Goal: Task Accomplishment & Management: Use online tool/utility

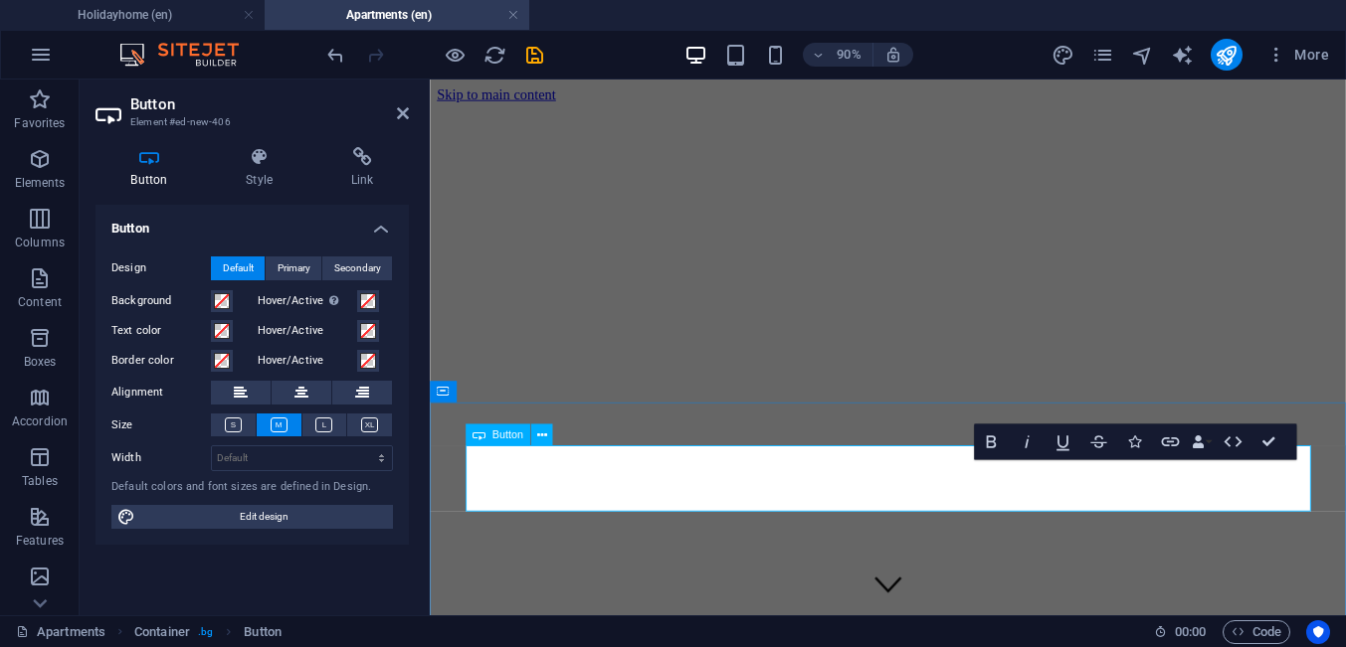
scroll to position [3299, 0]
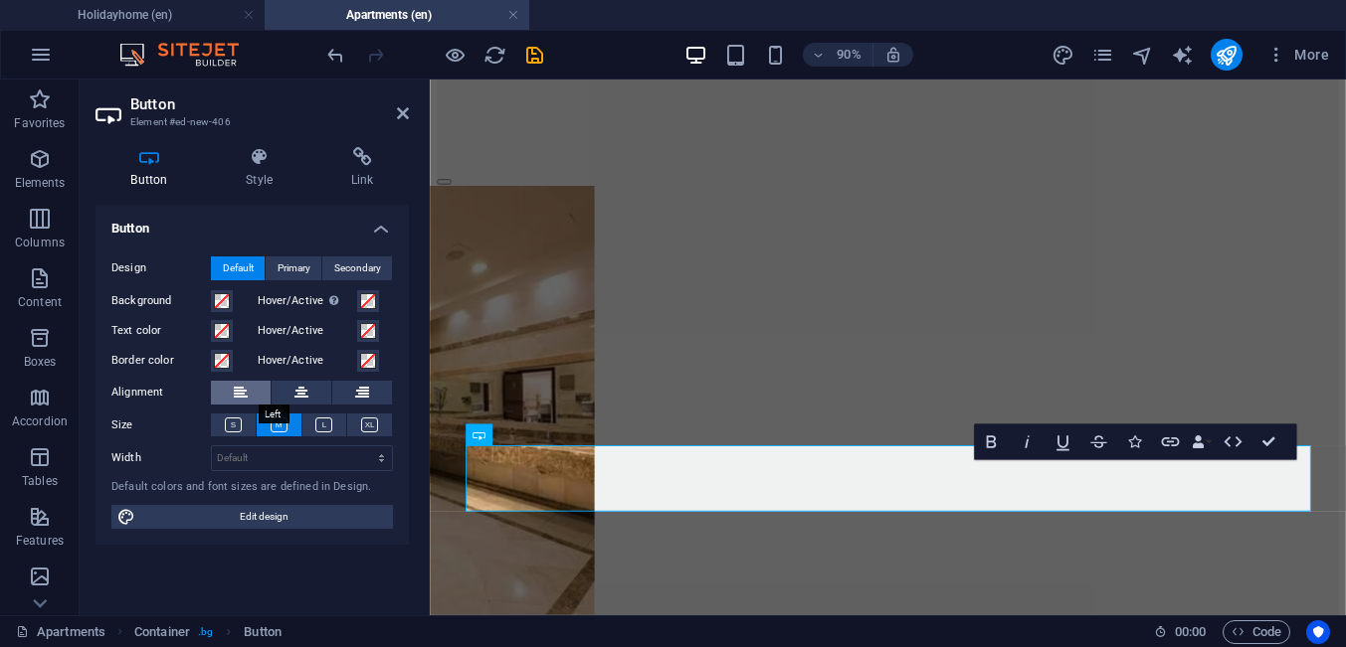
click at [251, 393] on button at bounding box center [241, 393] width 60 height 24
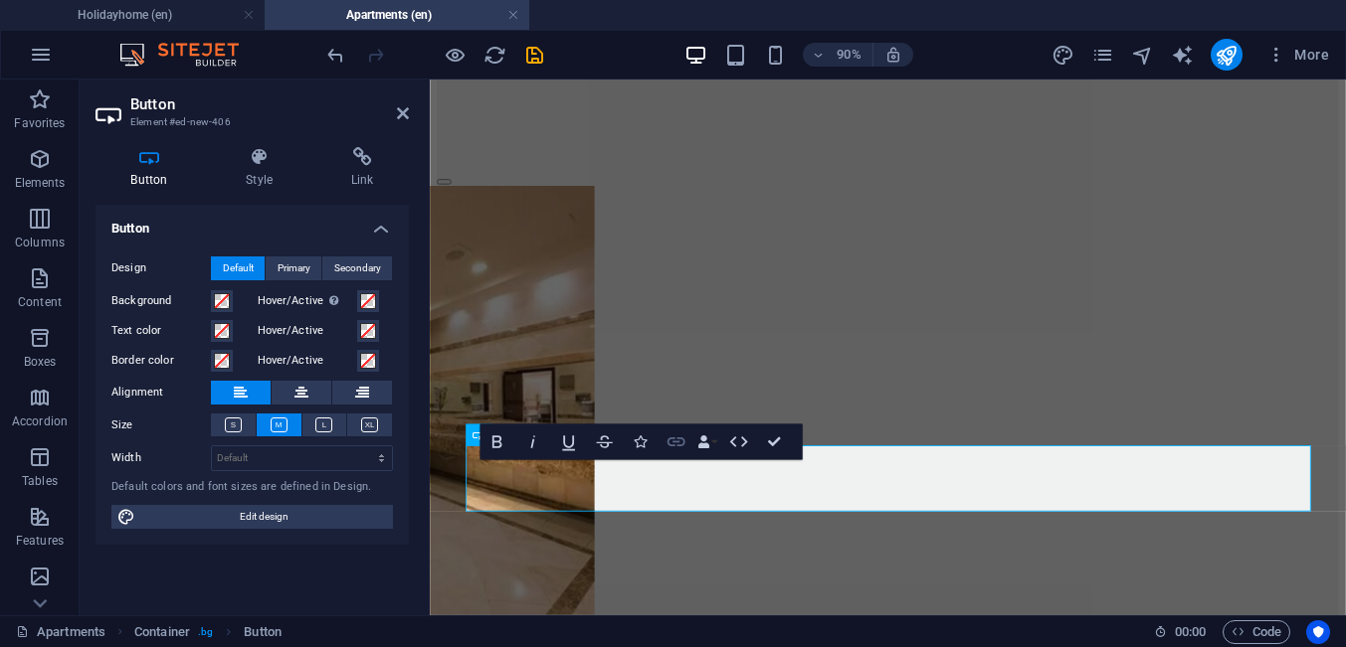
click at [680, 442] on icon "button" at bounding box center [675, 443] width 22 height 22
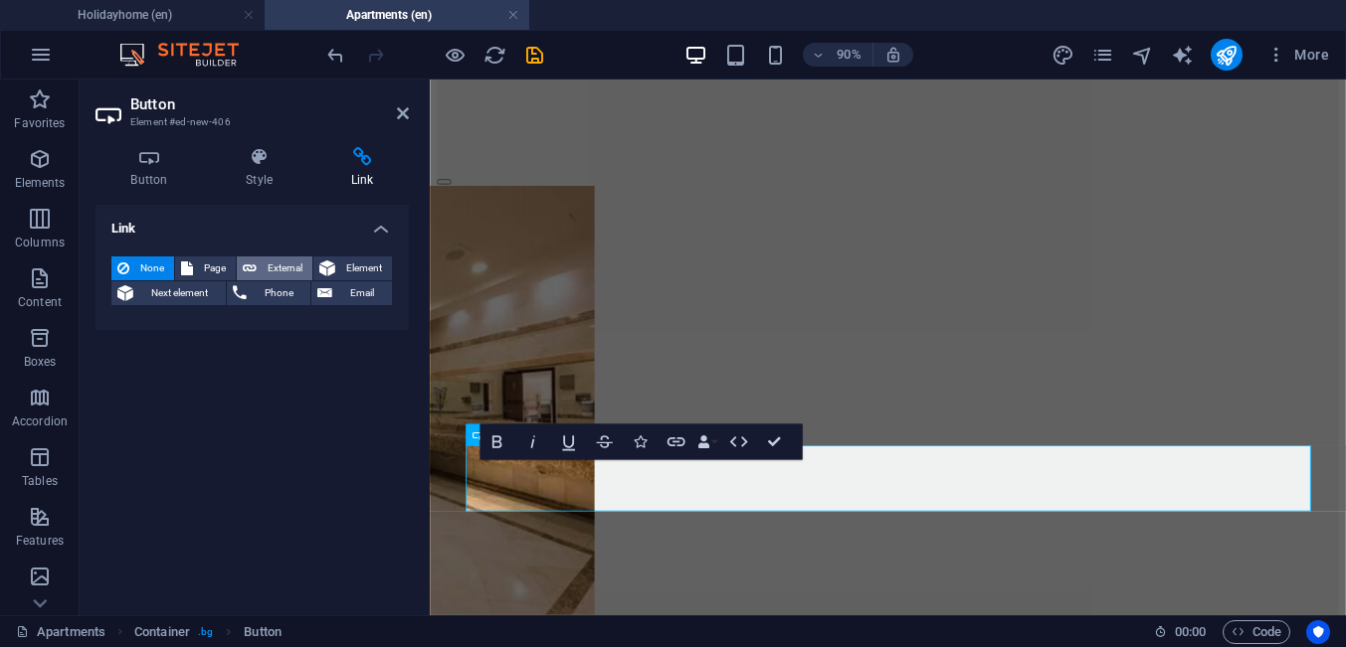
click at [289, 269] on span "External" at bounding box center [285, 269] width 44 height 24
select select "blank"
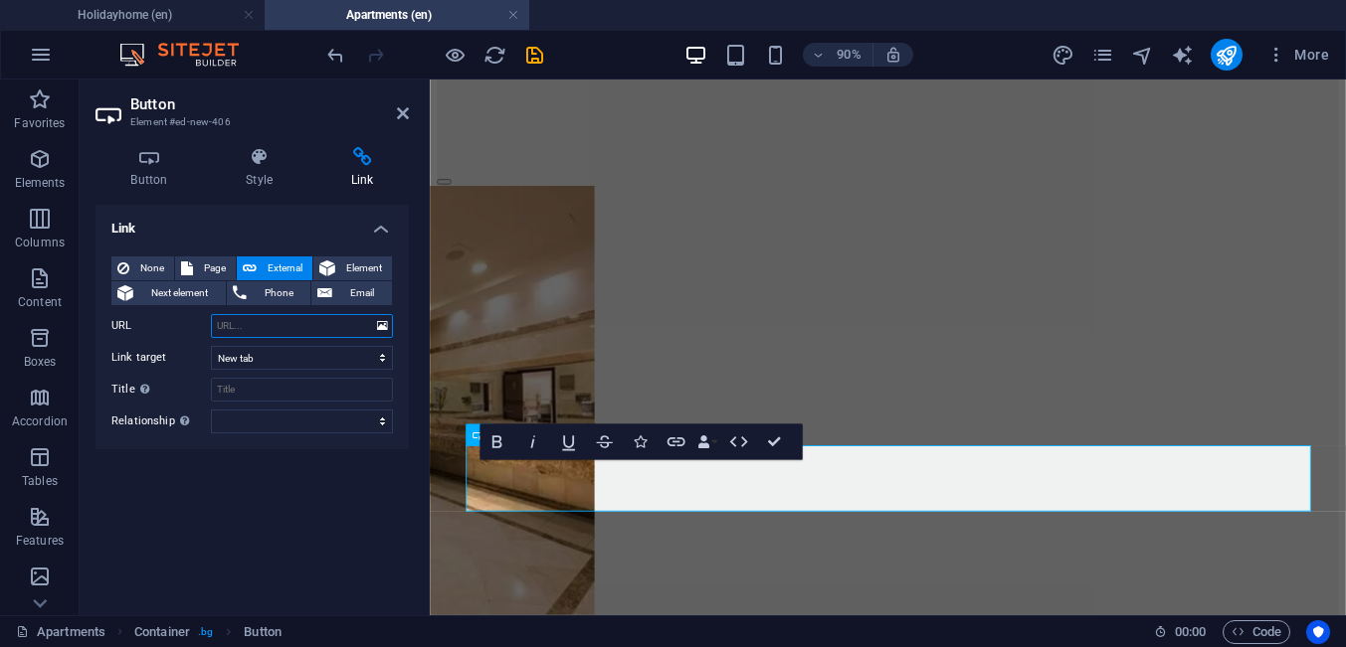
paste input "[URL][DOMAIN_NAME]"
type input "[URL][DOMAIN_NAME]"
drag, startPoint x: 406, startPoint y: 111, endPoint x: 324, endPoint y: 59, distance: 97.1
click at [406, 111] on icon at bounding box center [403, 113] width 12 height 16
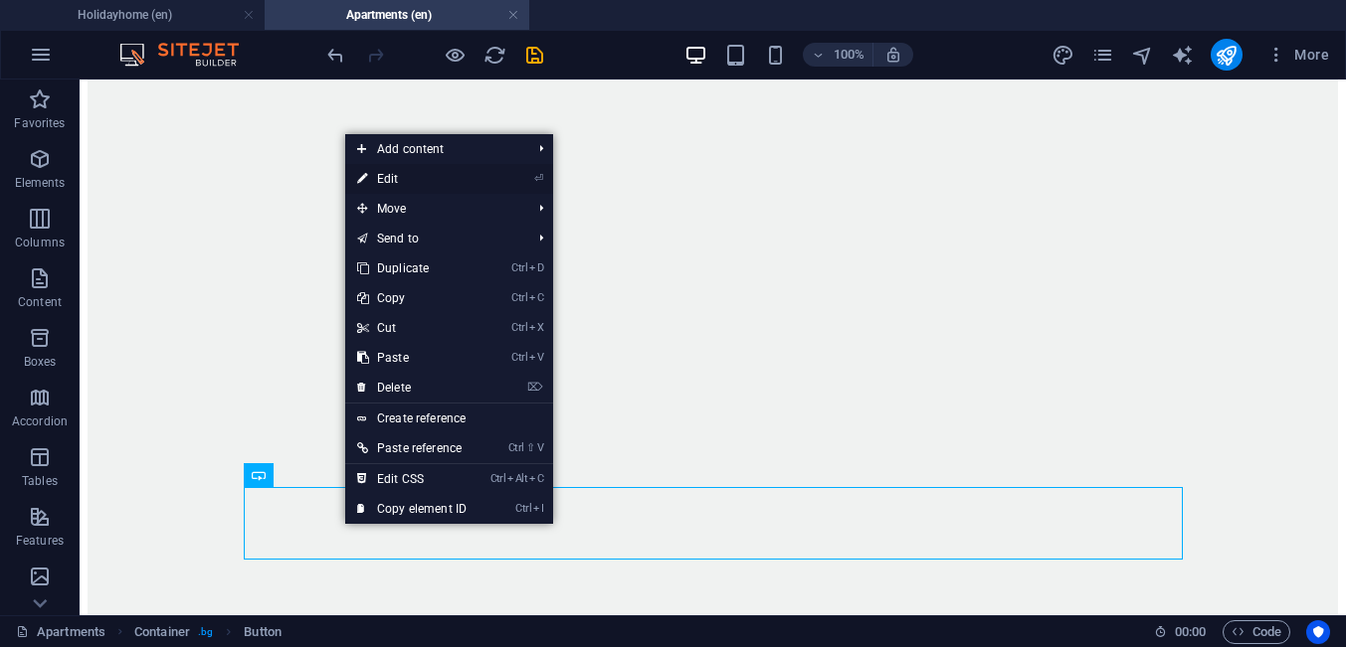
click at [409, 184] on link "⏎ Edit" at bounding box center [411, 179] width 133 height 30
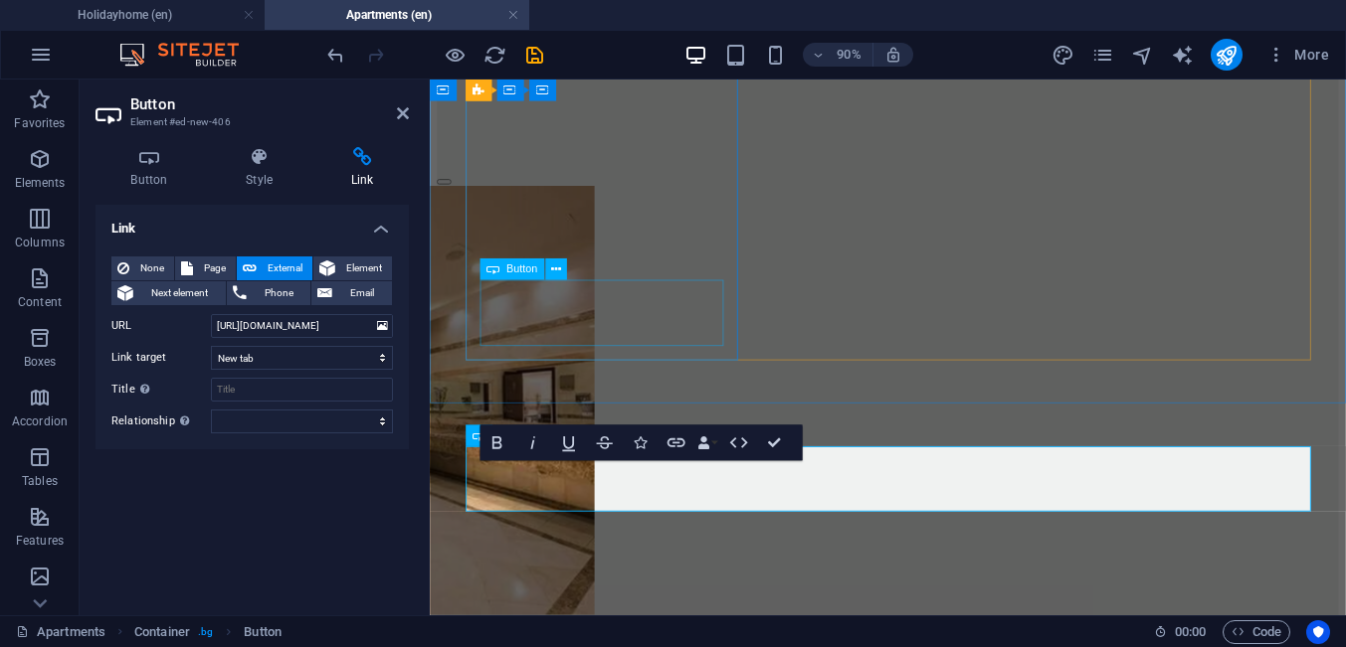
scroll to position [95, 8]
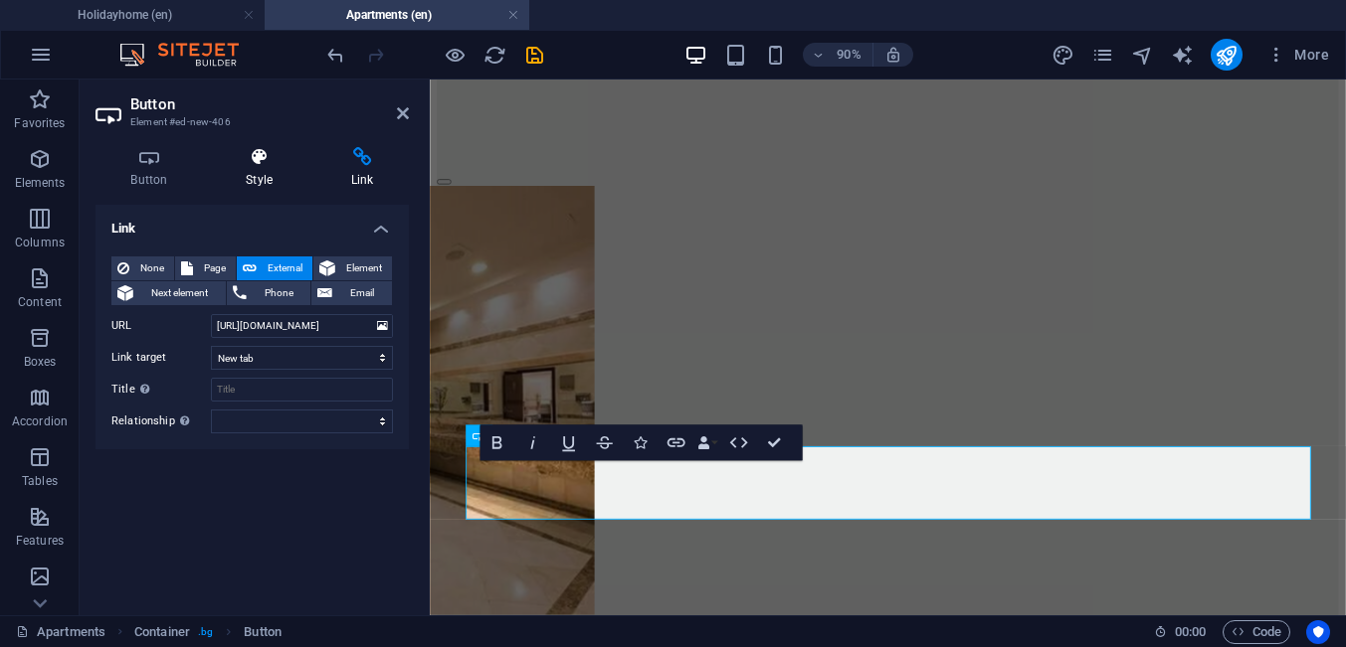
click at [264, 179] on h4 "Style" at bounding box center [263, 168] width 105 height 42
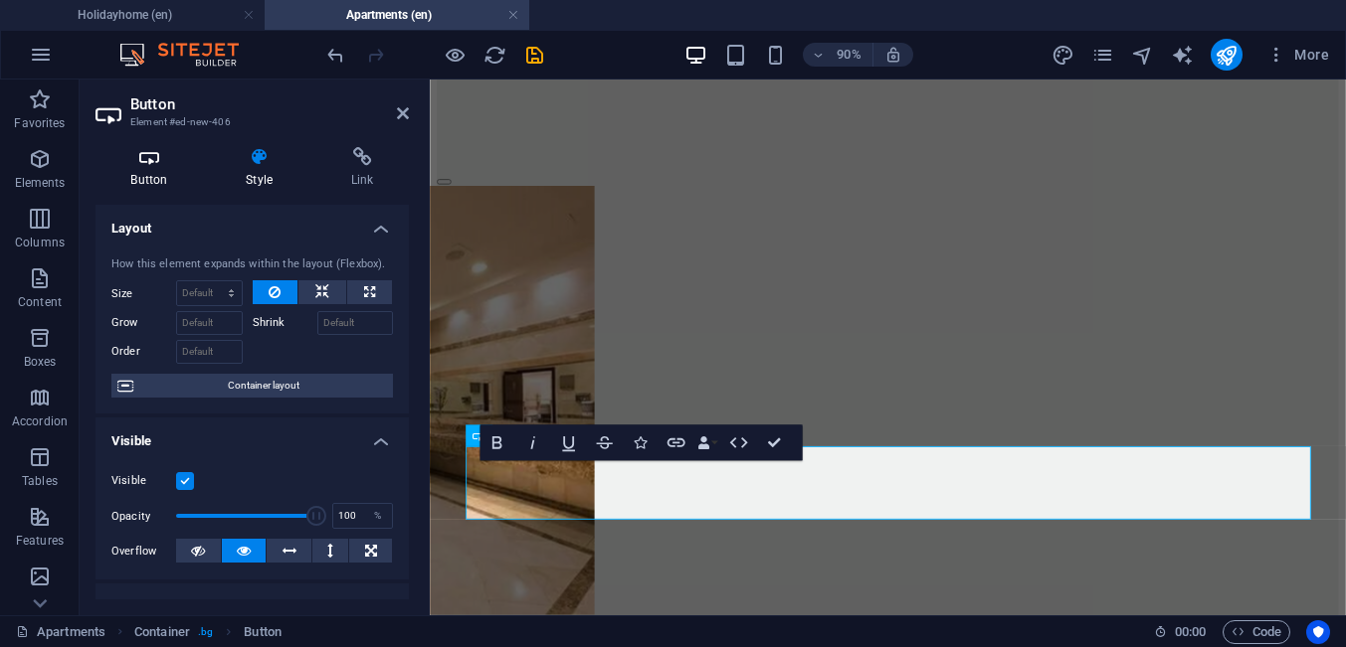
click at [156, 184] on h4 "Button" at bounding box center [152, 168] width 115 height 42
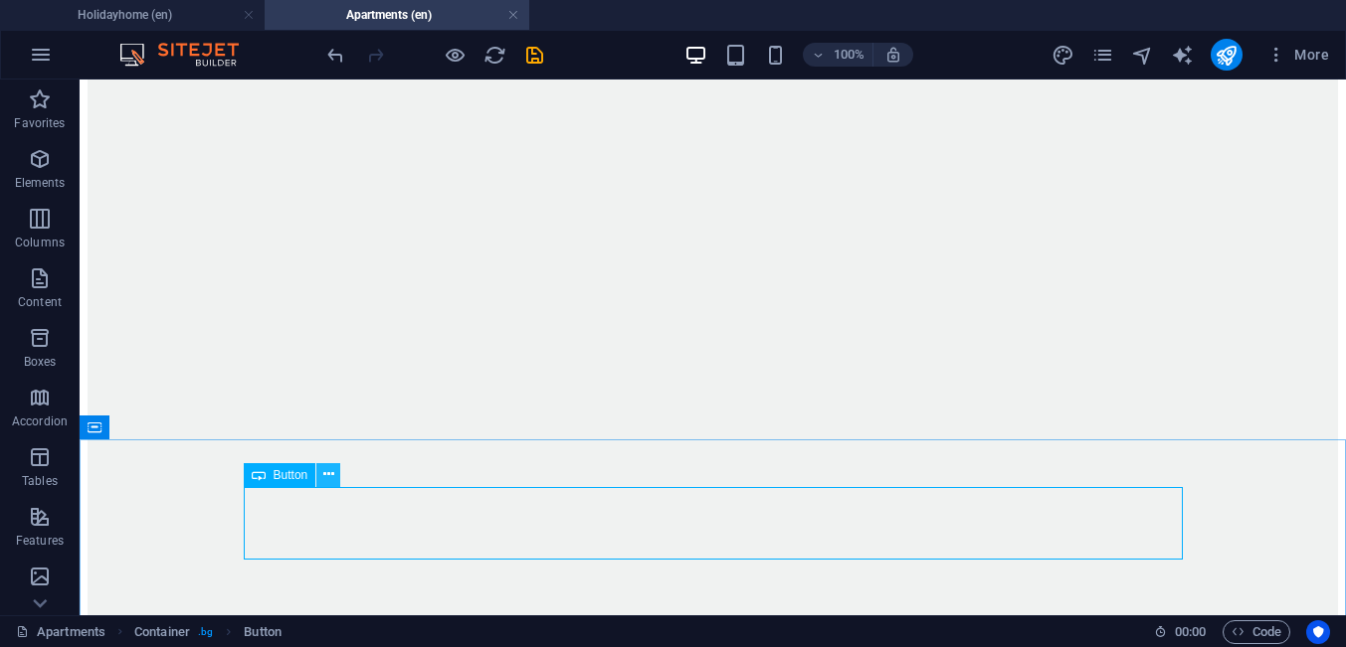
click at [322, 479] on button at bounding box center [328, 475] width 24 height 24
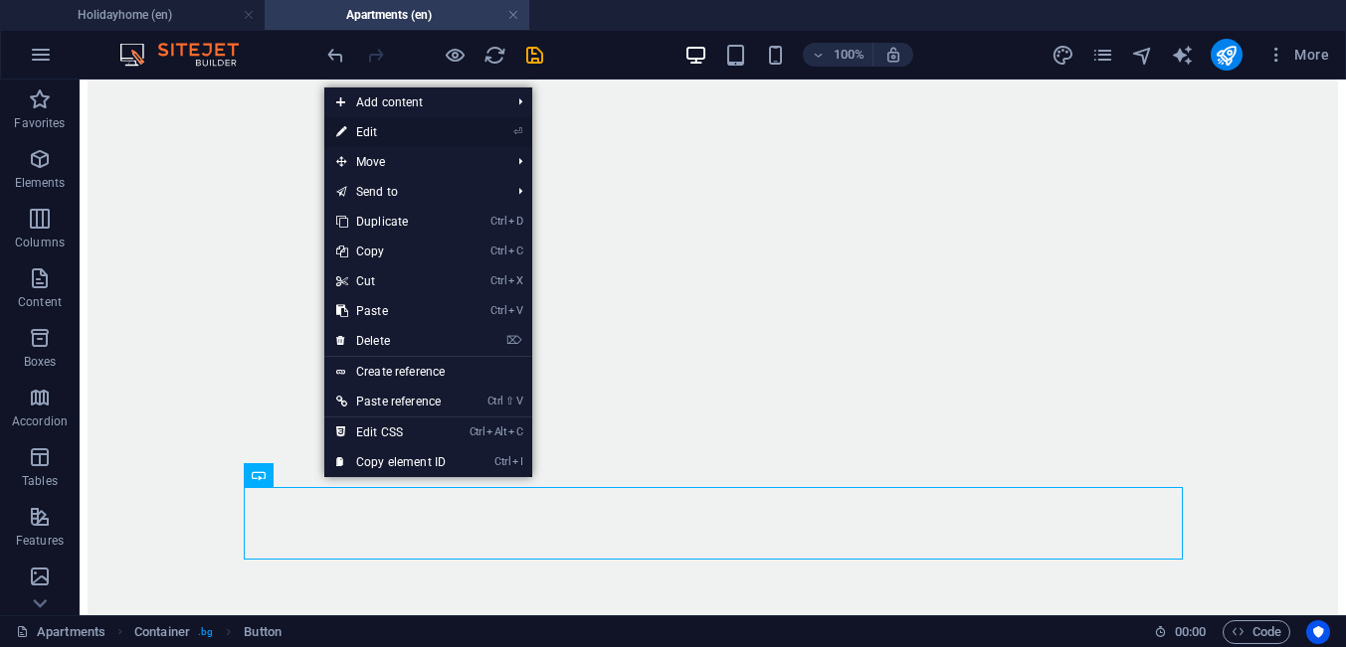
click at [373, 130] on link "⏎ Edit" at bounding box center [390, 132] width 133 height 30
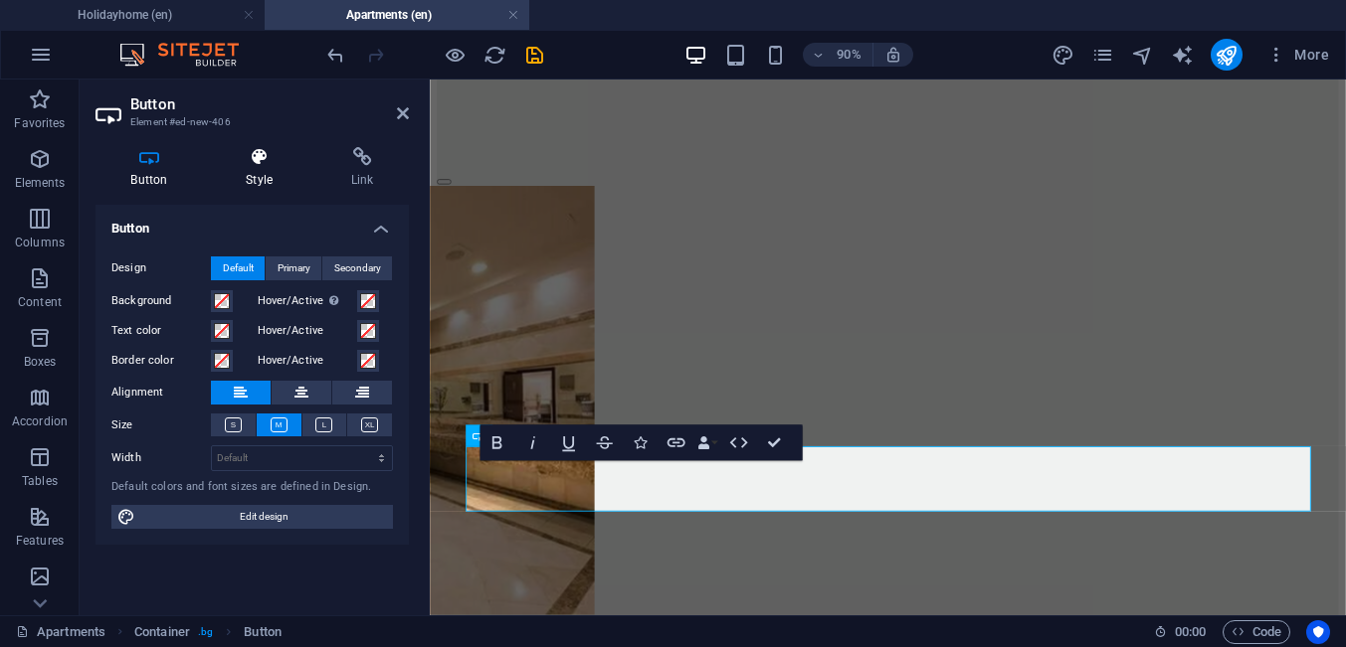
click at [257, 171] on h4 "Style" at bounding box center [263, 168] width 105 height 42
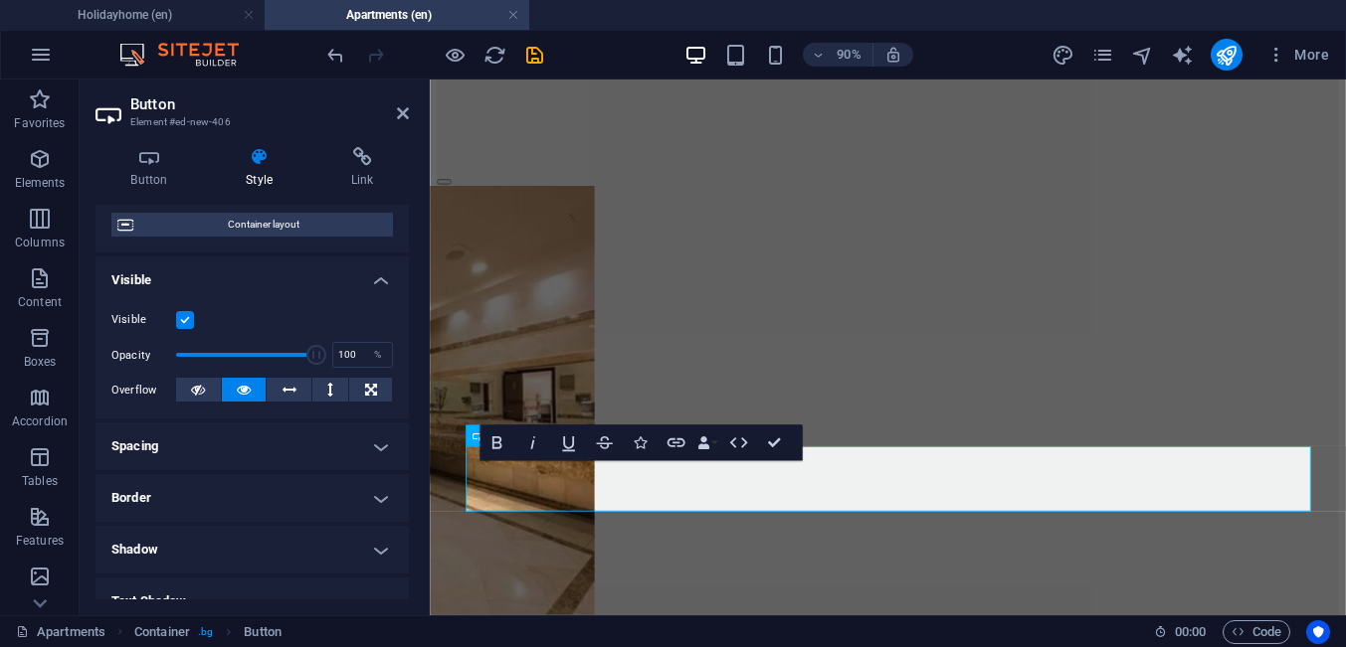
scroll to position [183, 0]
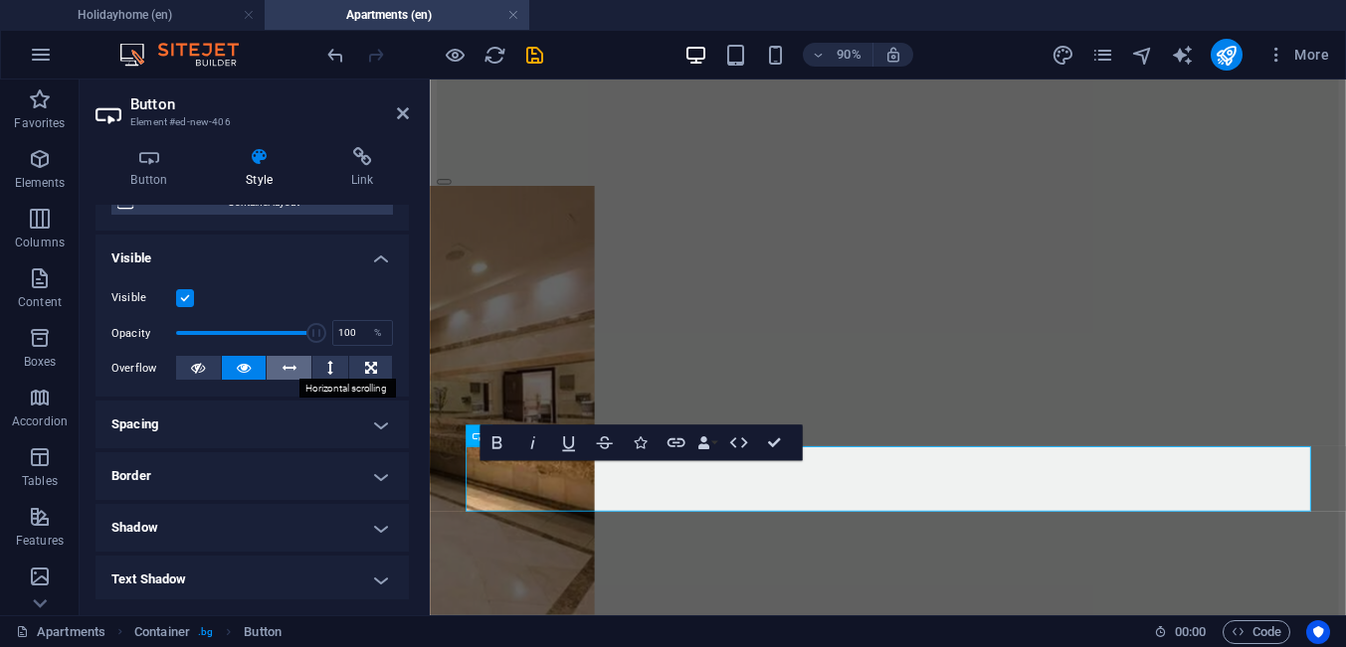
click at [288, 371] on icon at bounding box center [289, 368] width 14 height 24
click at [403, 111] on icon at bounding box center [403, 113] width 12 height 16
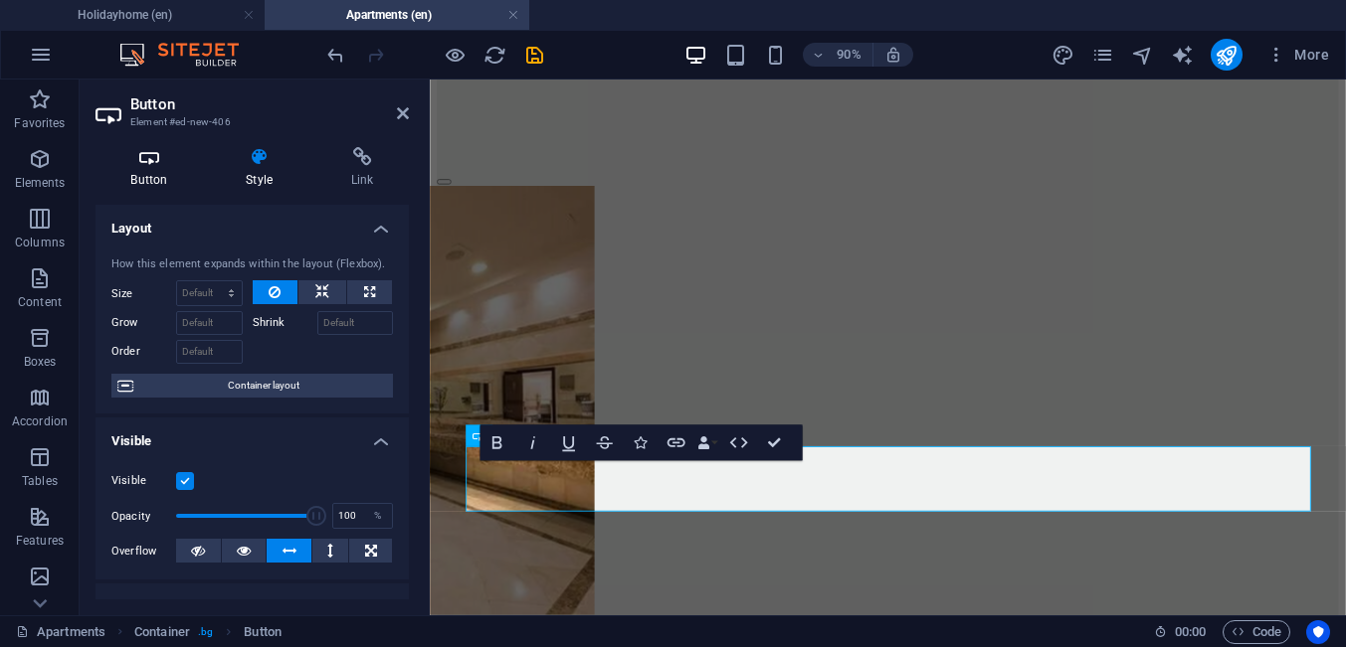
click at [148, 158] on icon at bounding box center [148, 157] width 107 height 20
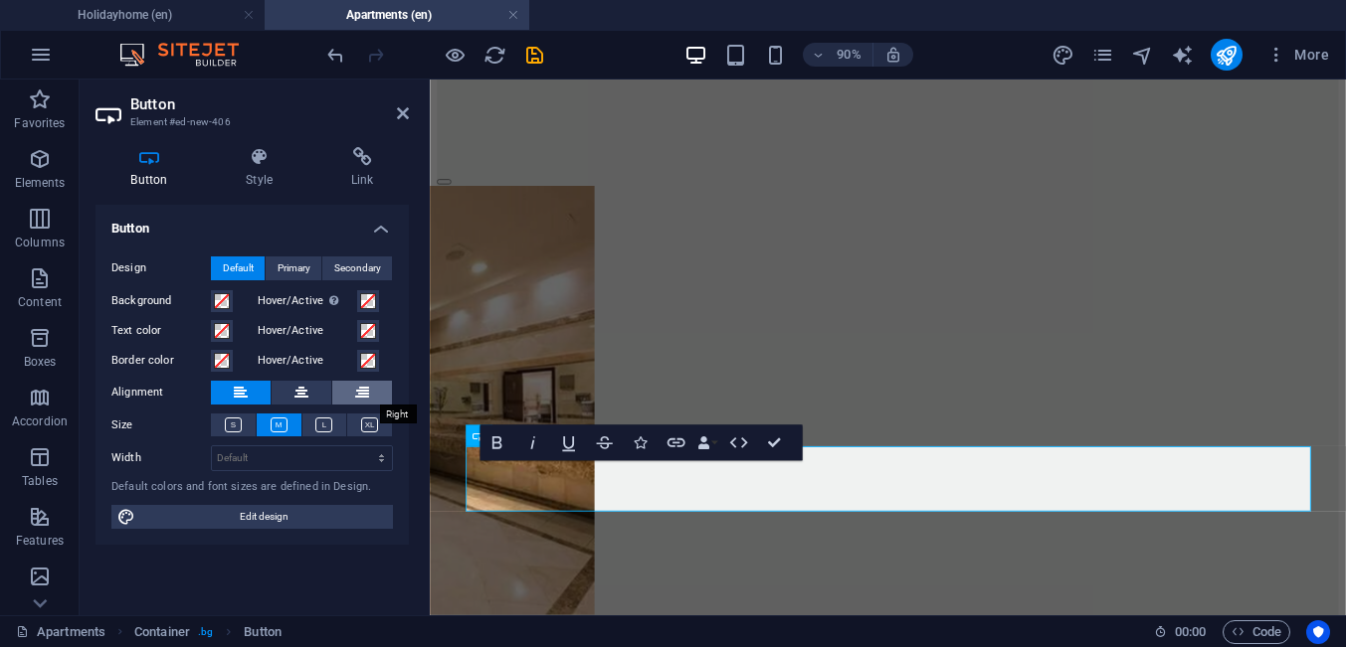
click at [355, 397] on button at bounding box center [362, 393] width 60 height 24
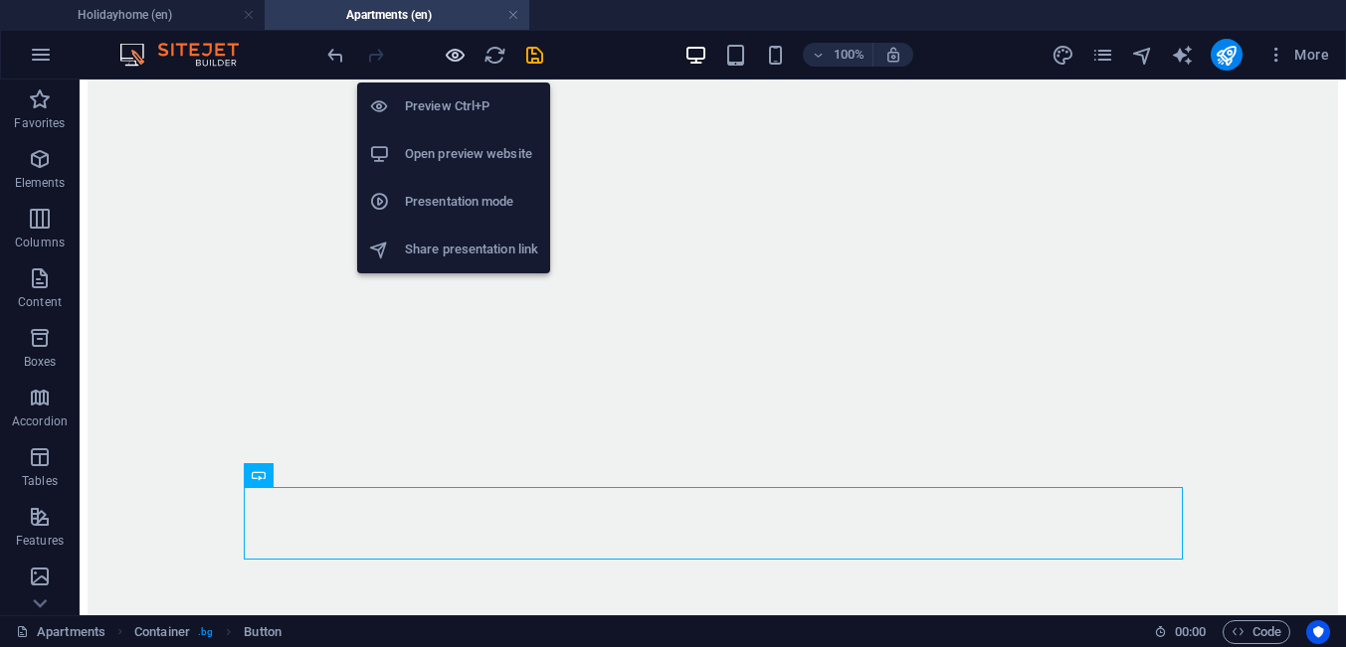
click at [454, 57] on icon "button" at bounding box center [455, 55] width 23 height 23
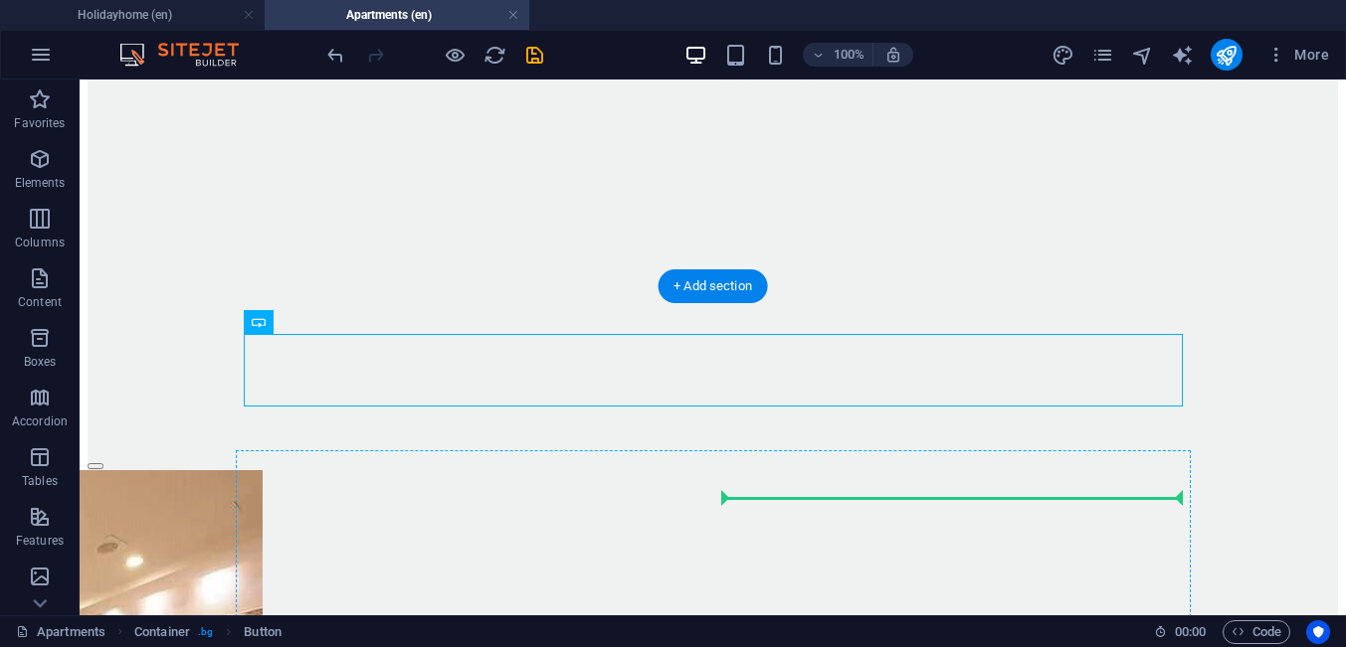
scroll to position [3520, 0]
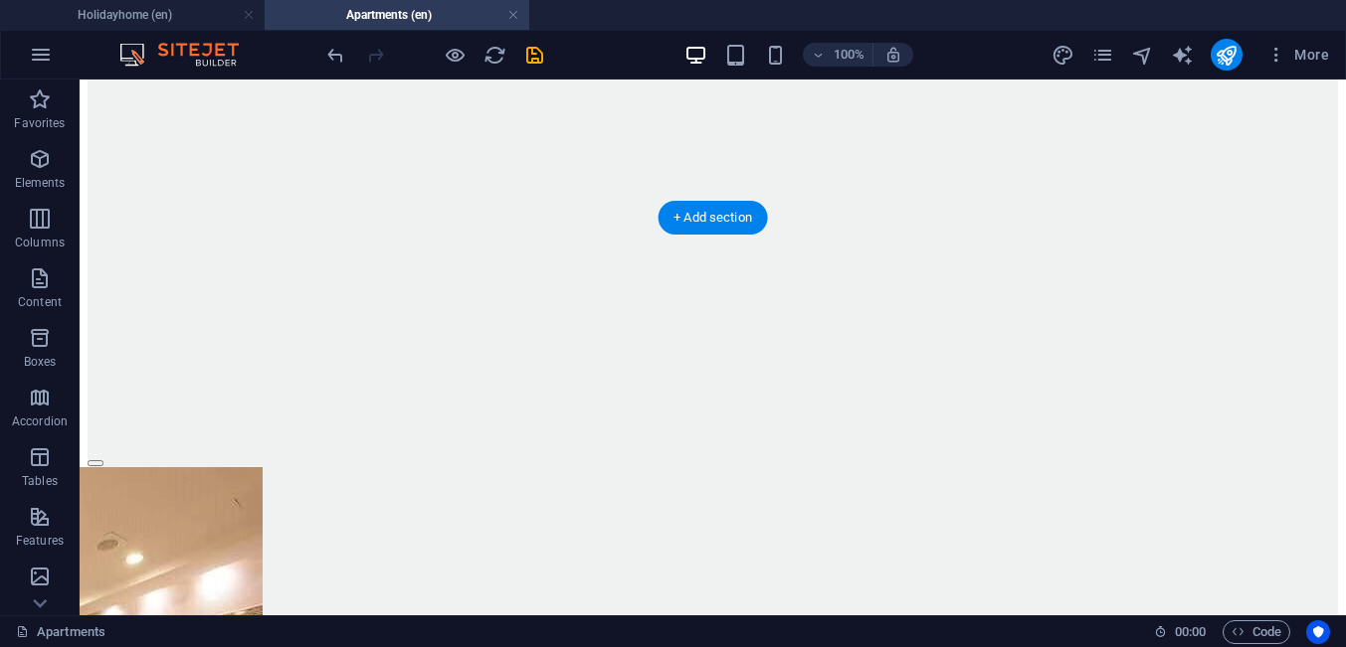
drag, startPoint x: 975, startPoint y: 548, endPoint x: 901, endPoint y: 281, distance: 276.5
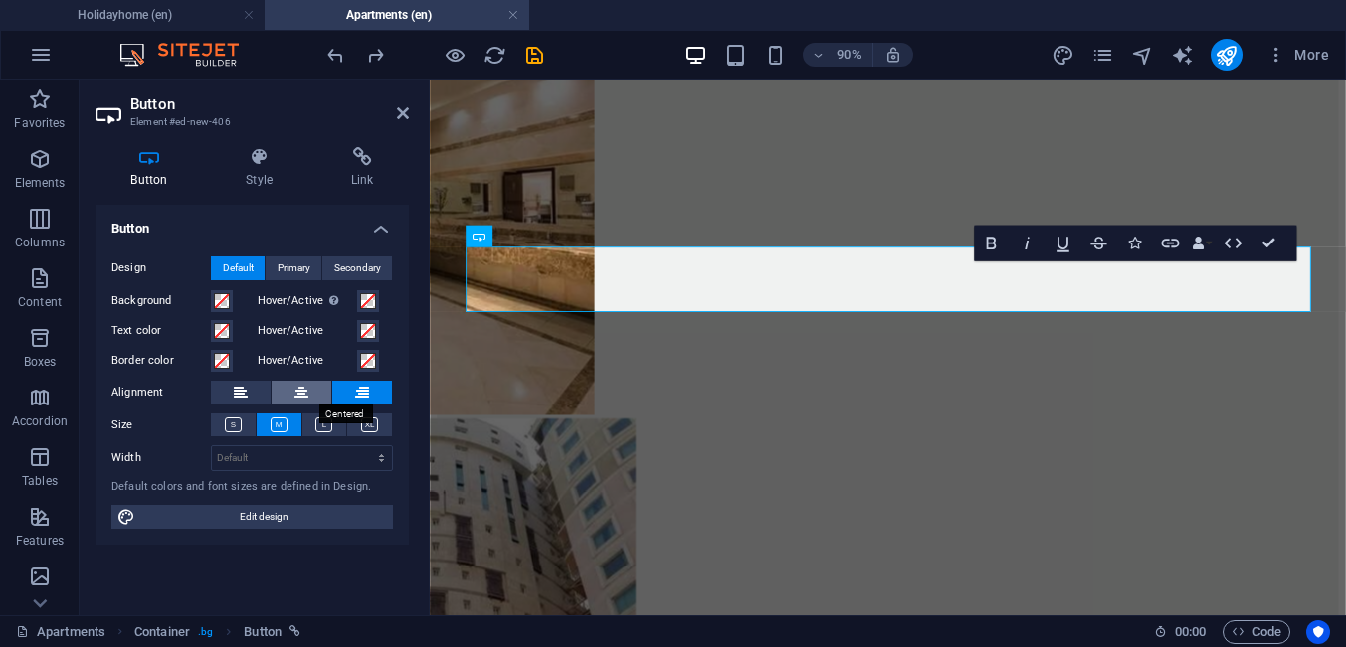
click at [294, 390] on icon at bounding box center [301, 393] width 14 height 24
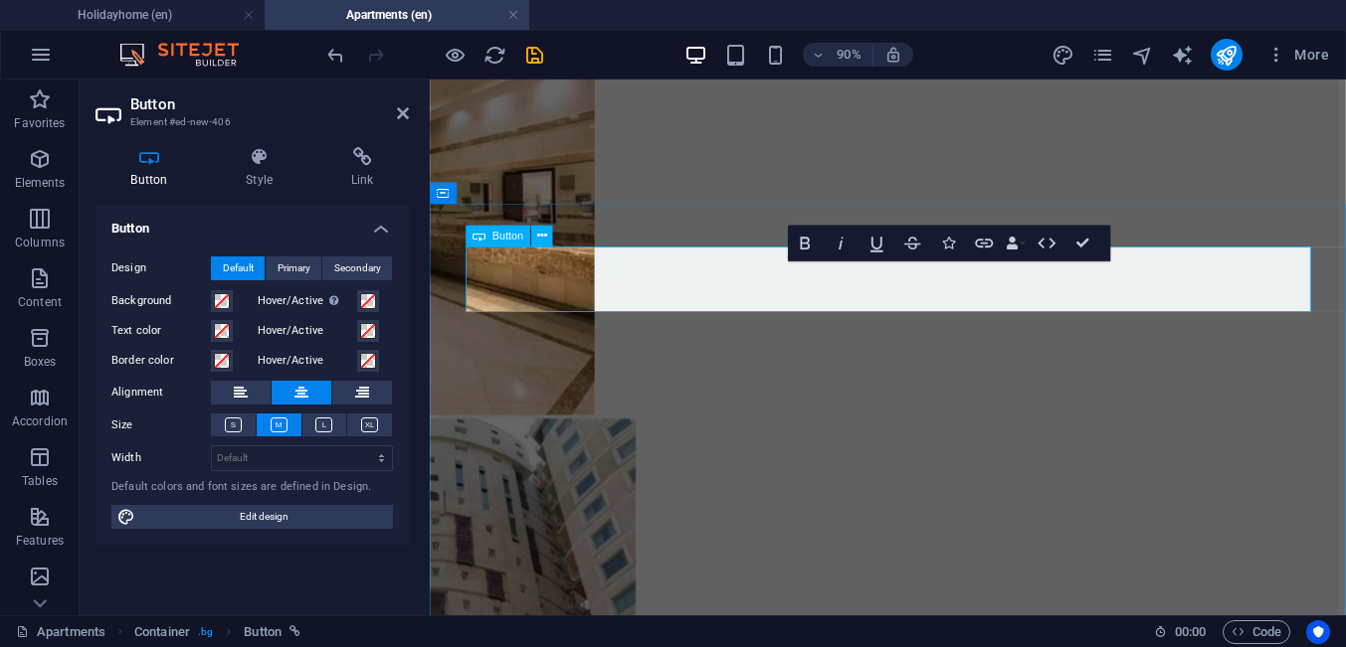
drag, startPoint x: 899, startPoint y: 302, endPoint x: 896, endPoint y: 312, distance: 10.4
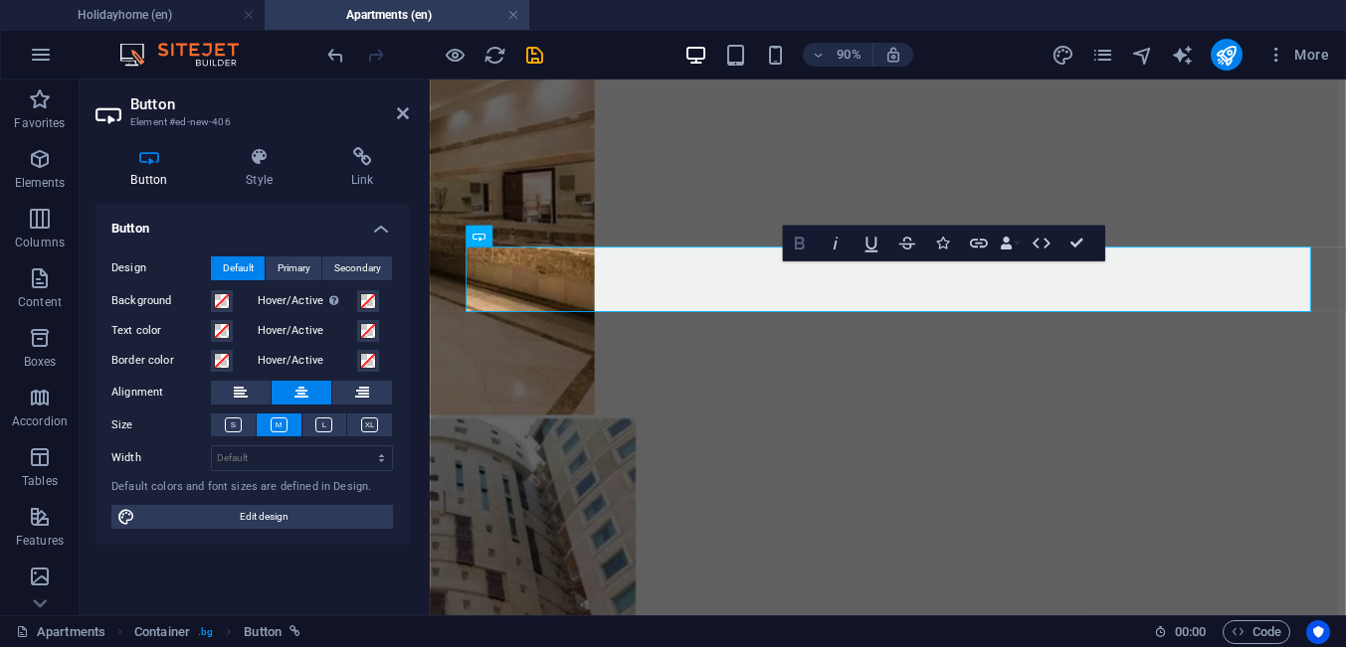
click at [798, 240] on icon "button" at bounding box center [800, 244] width 22 height 22
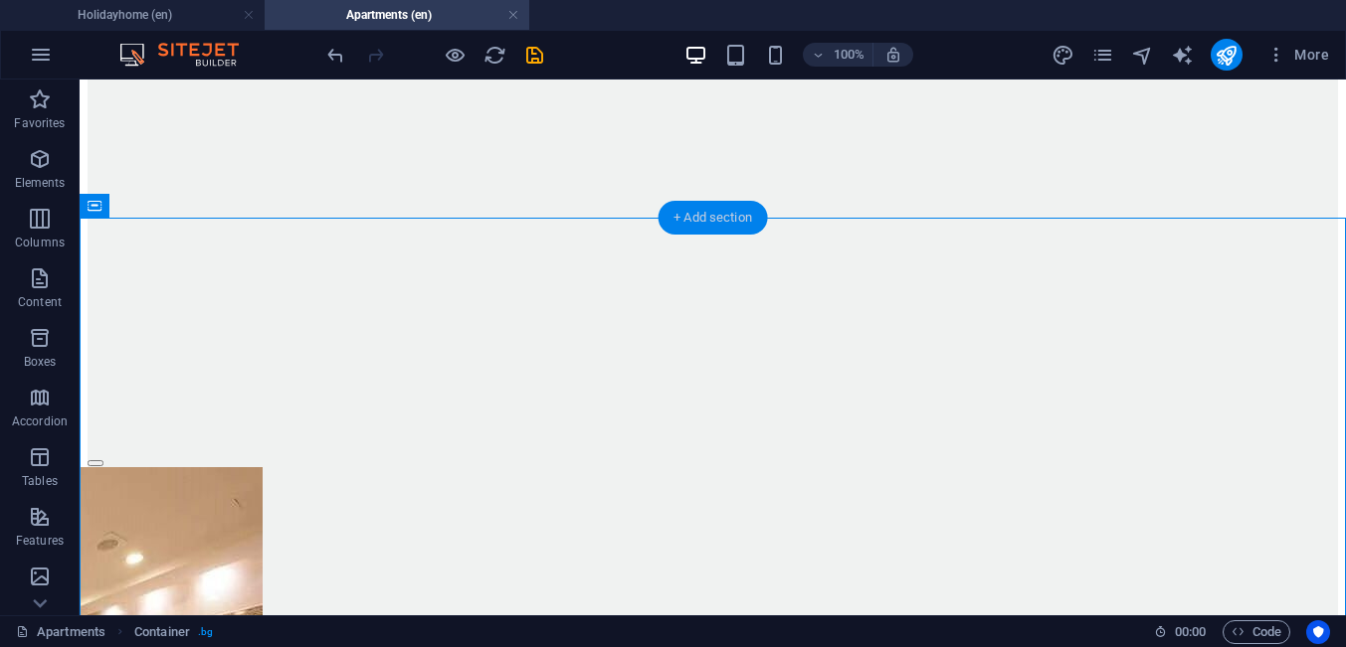
click at [670, 223] on div "+ Add section" at bounding box center [712, 218] width 110 height 34
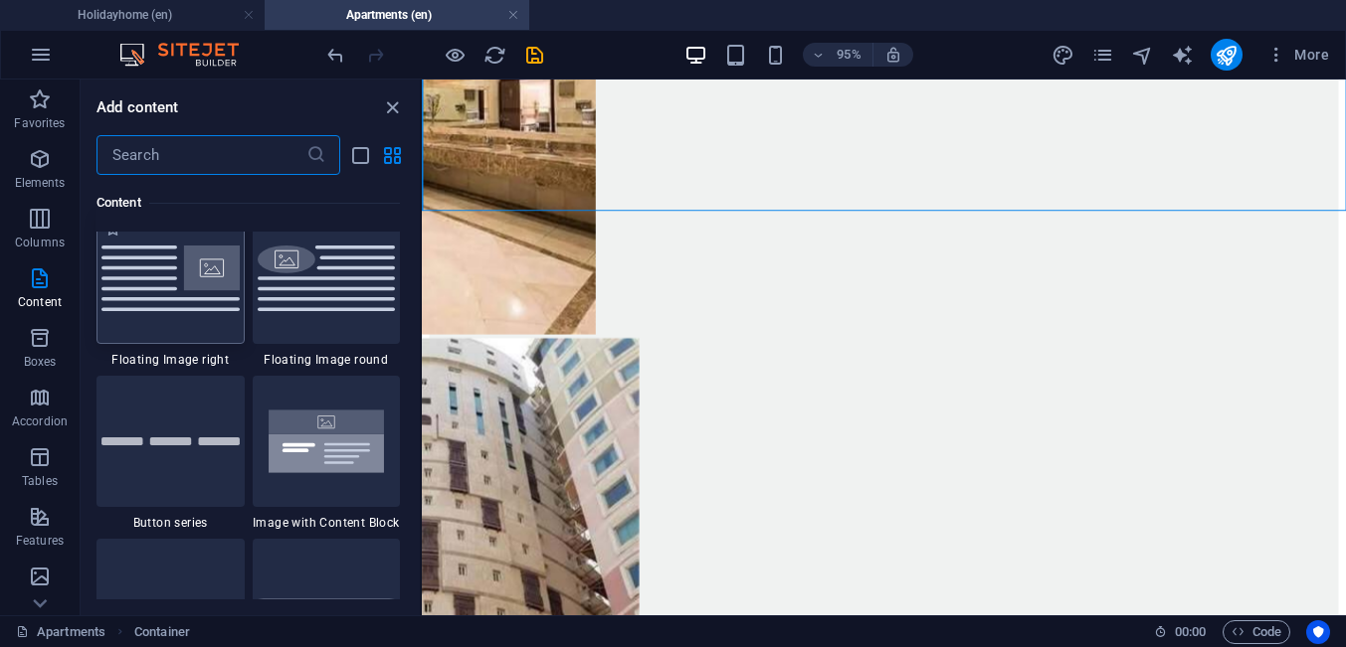
scroll to position [4490, 0]
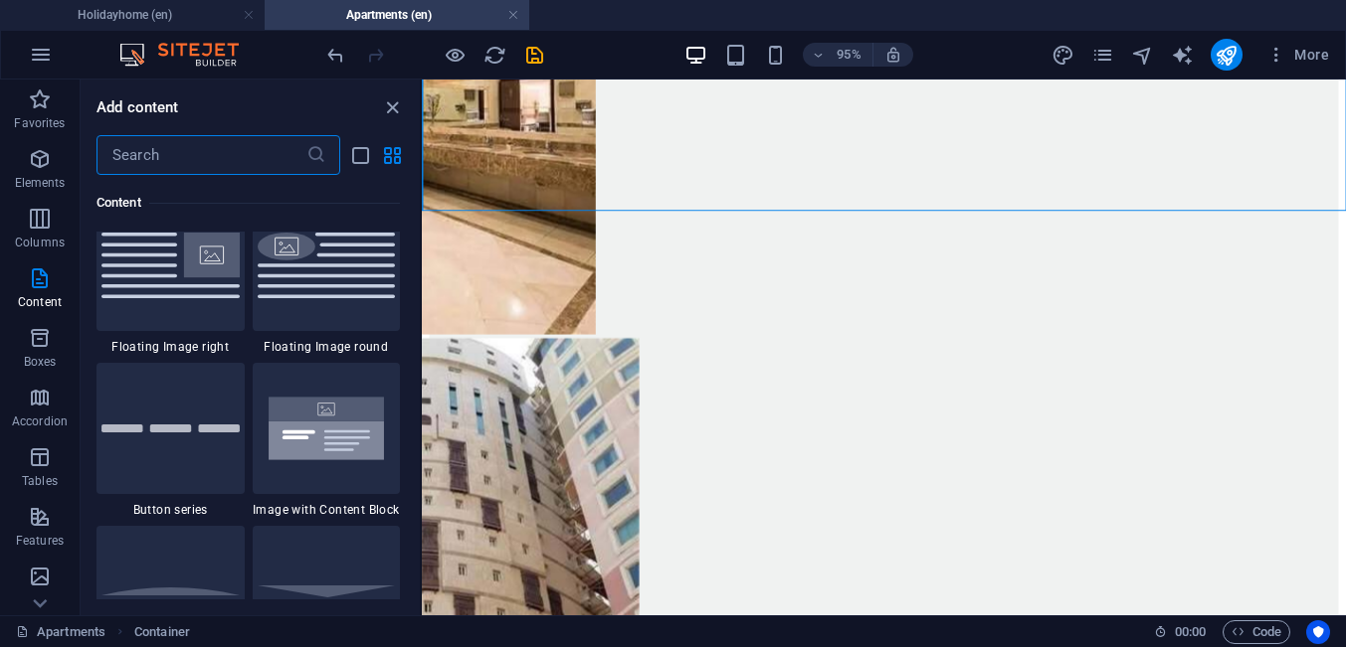
click at [196, 453] on div at bounding box center [170, 428] width 148 height 131
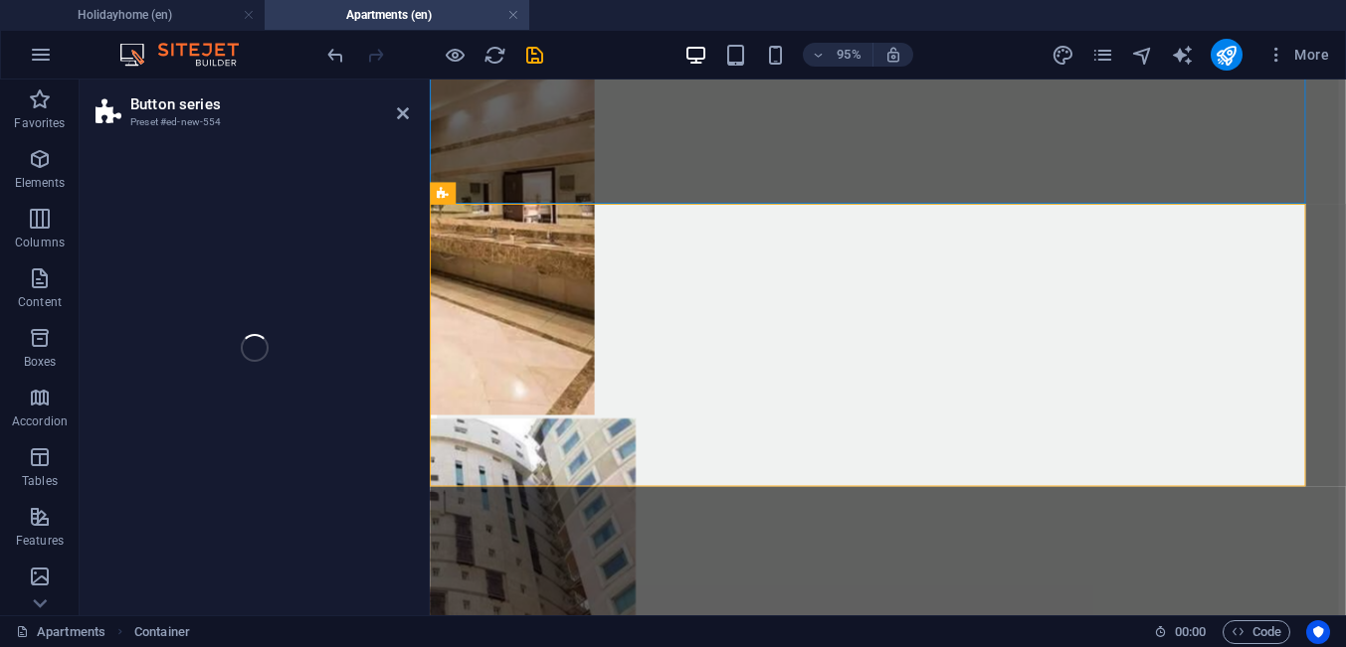
select select "rem"
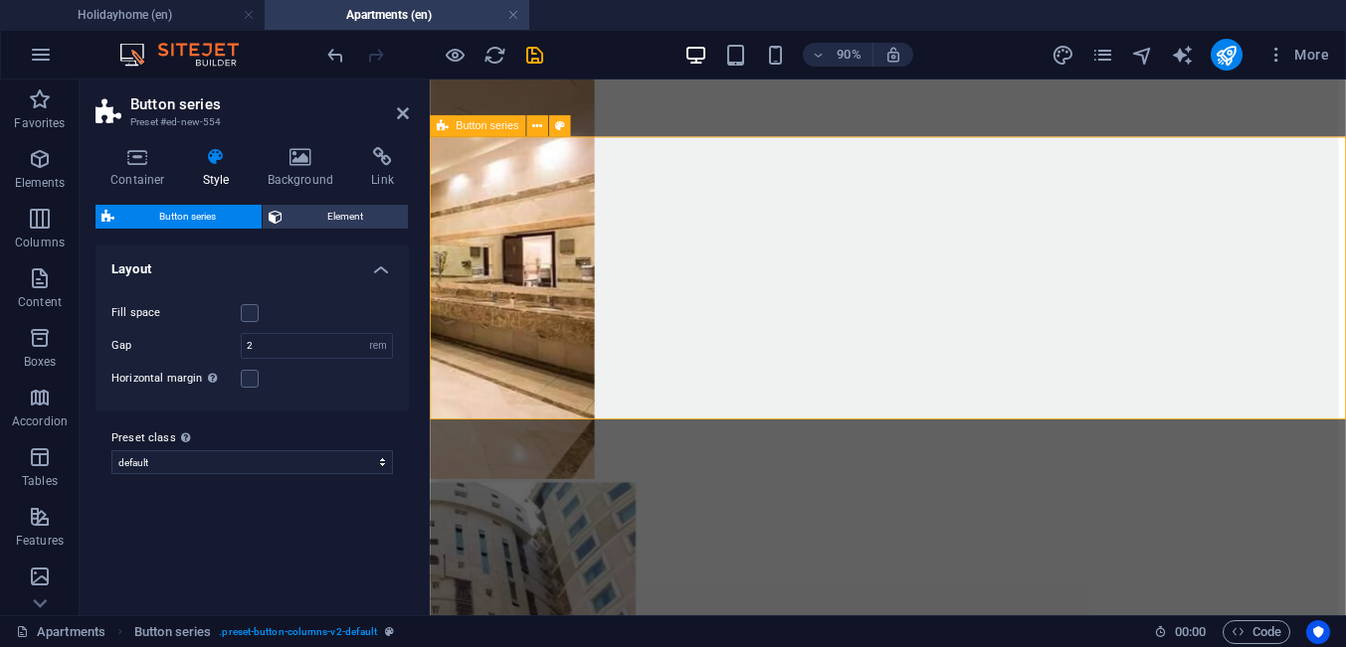
scroll to position [3393, 0]
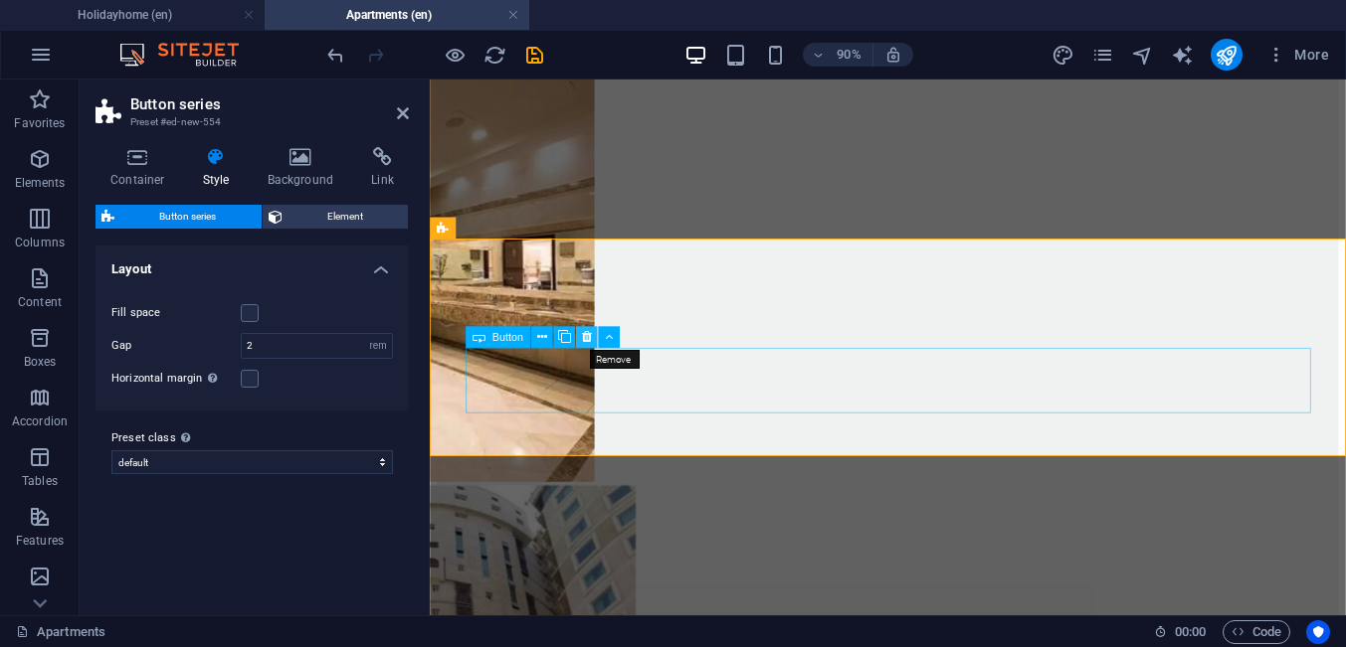
click at [587, 338] on icon at bounding box center [587, 336] width 10 height 19
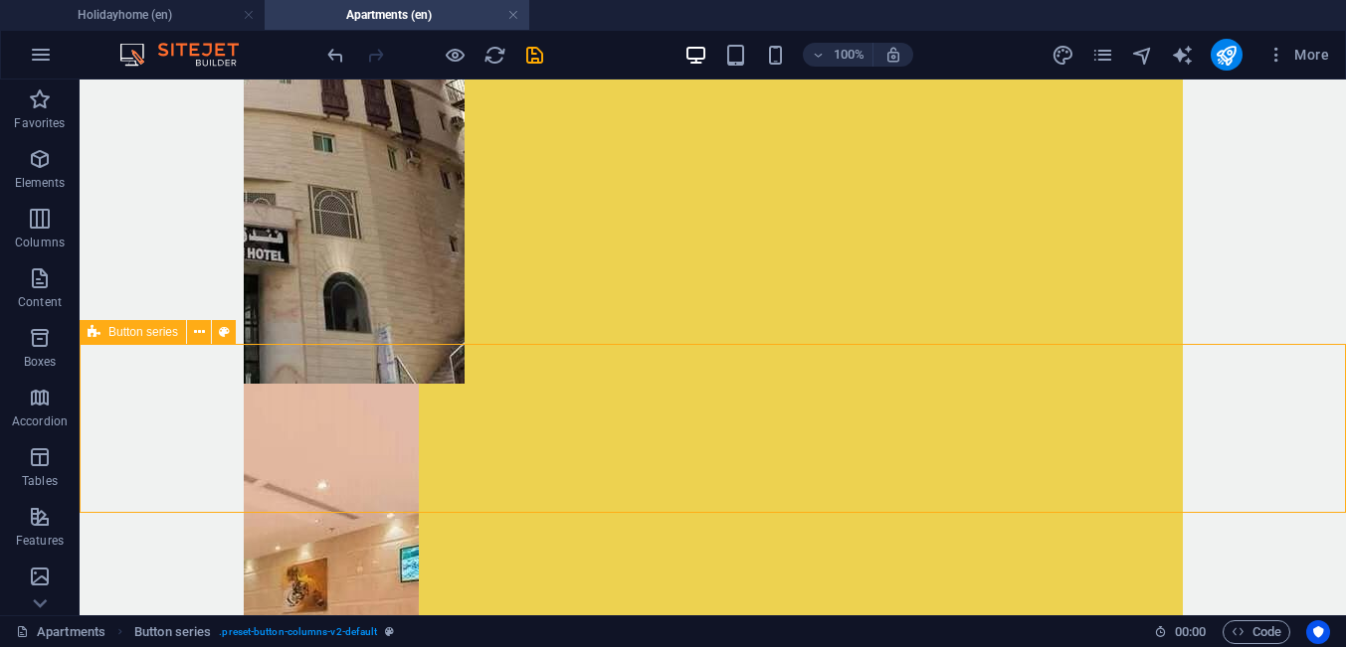
select select "rem"
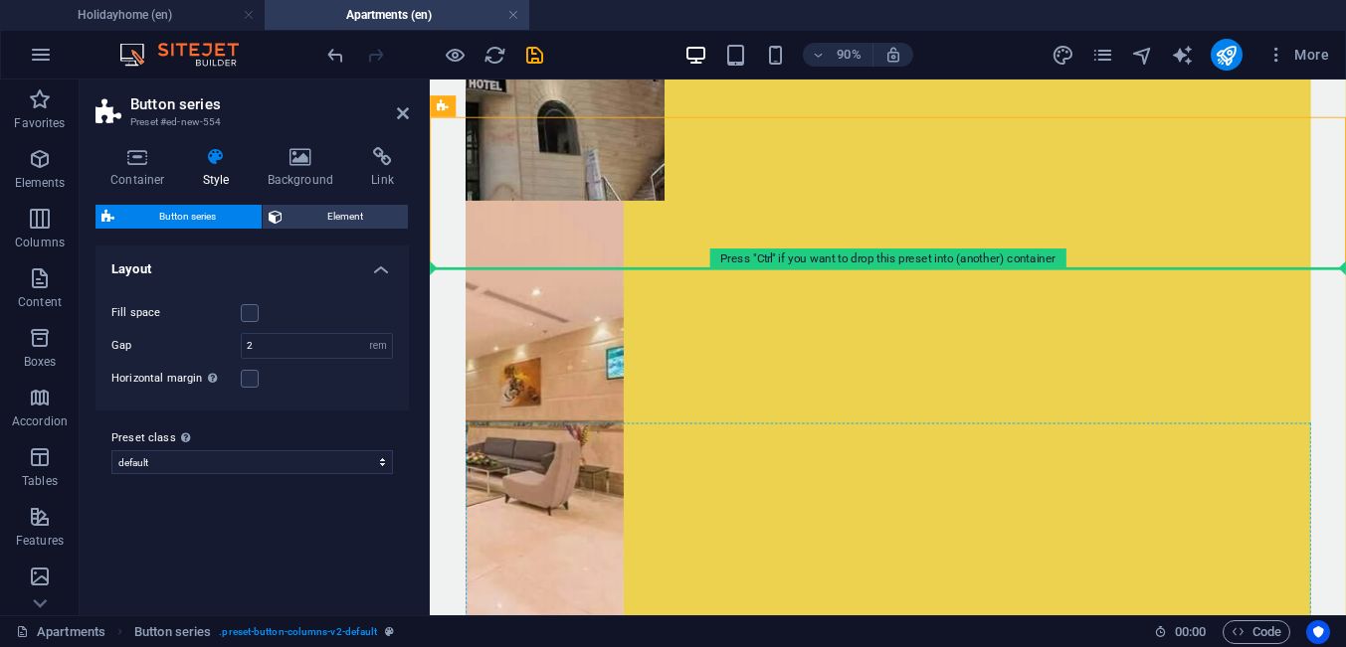
scroll to position [3617, 0]
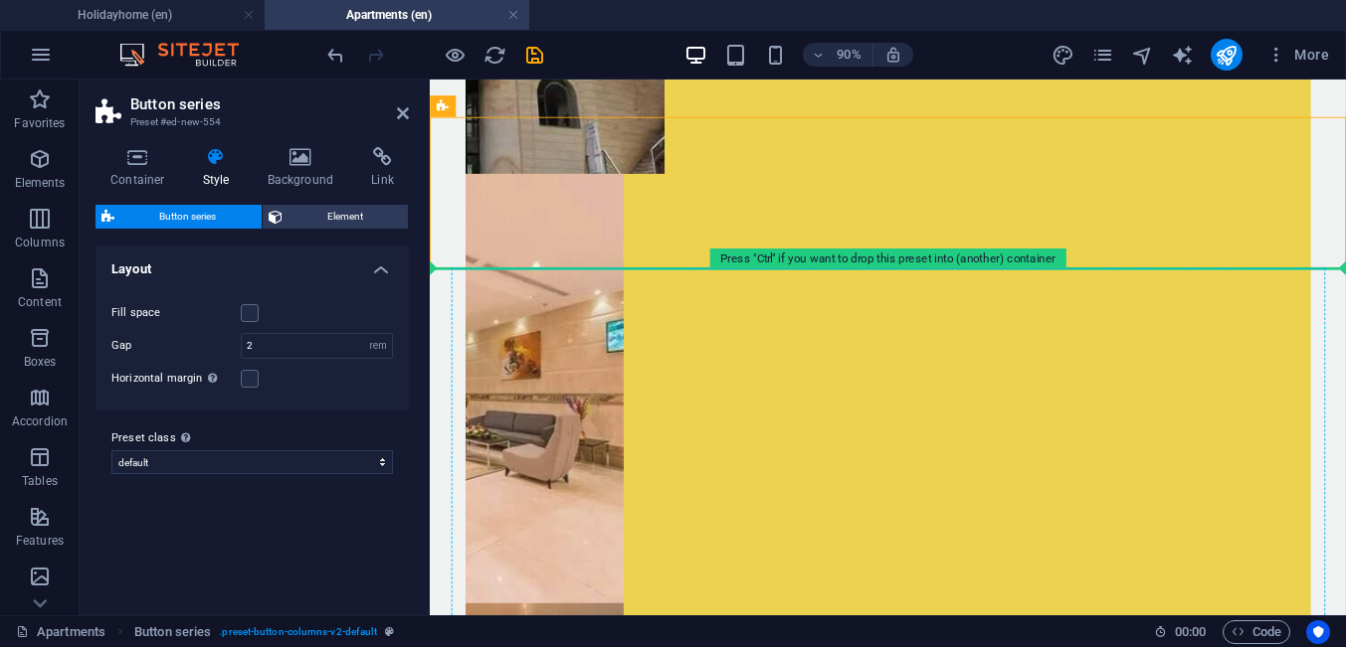
drag, startPoint x: 848, startPoint y: 488, endPoint x: 878, endPoint y: 447, distance: 51.3
drag, startPoint x: 816, startPoint y: 204, endPoint x: 858, endPoint y: 432, distance: 231.5
drag, startPoint x: 560, startPoint y: 146, endPoint x: 682, endPoint y: 412, distance: 292.3
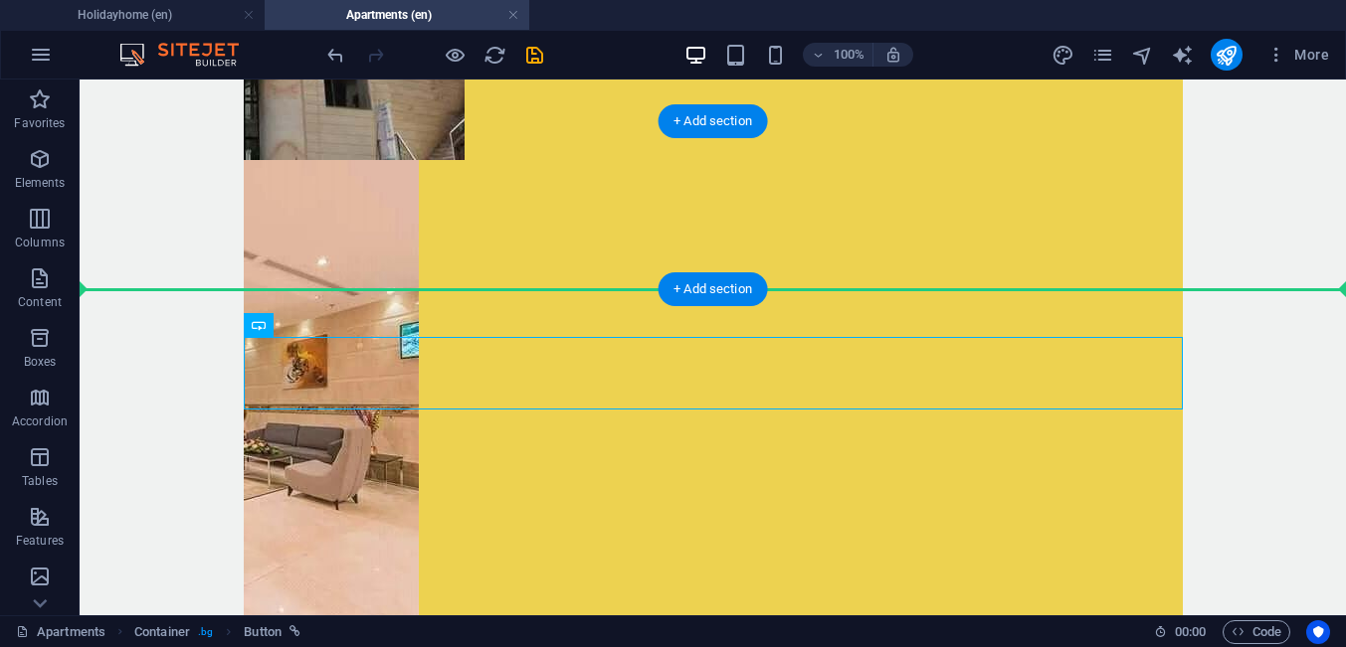
drag, startPoint x: 562, startPoint y: 382, endPoint x: 856, endPoint y: 246, distance: 324.4
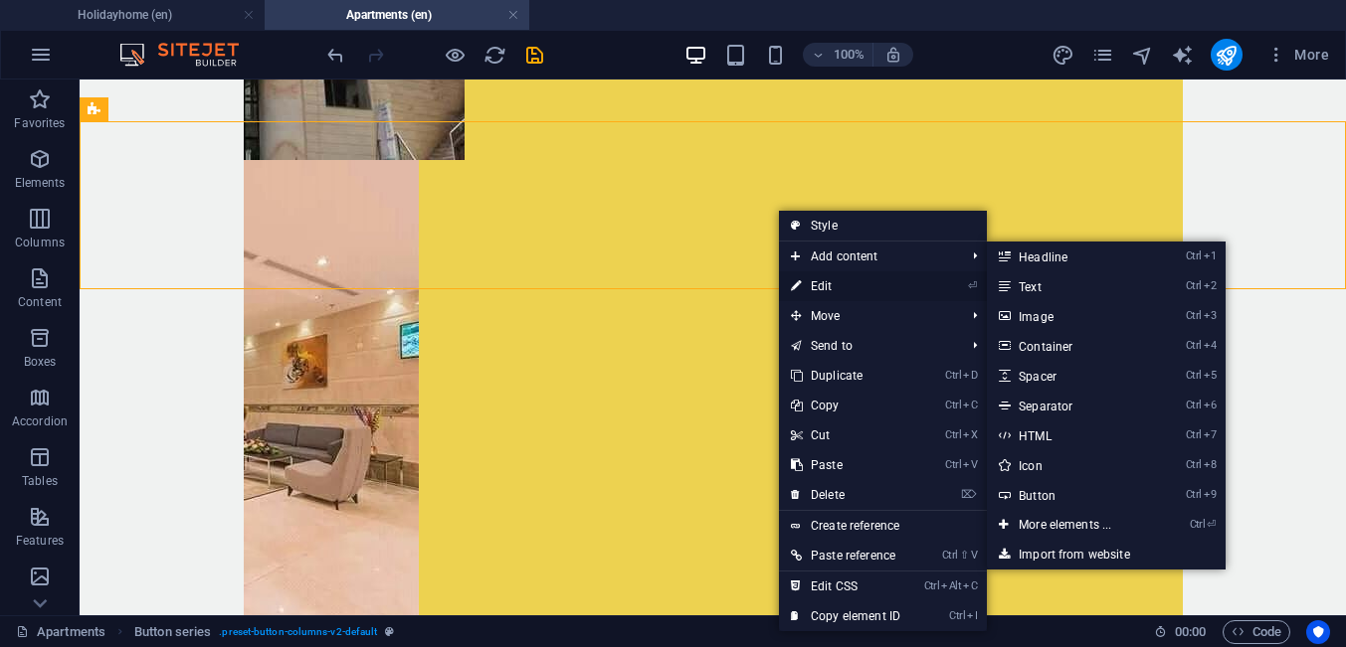
click at [808, 280] on link "⏎ Edit" at bounding box center [845, 286] width 133 height 30
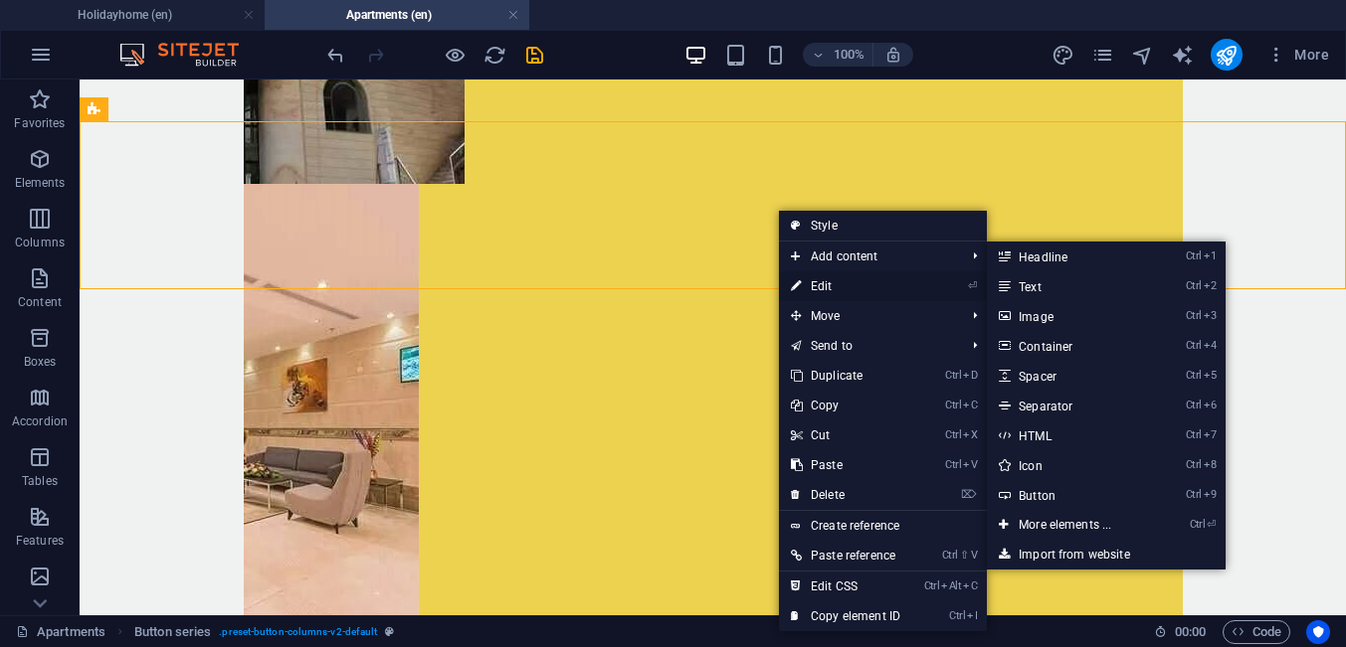
select select "rem"
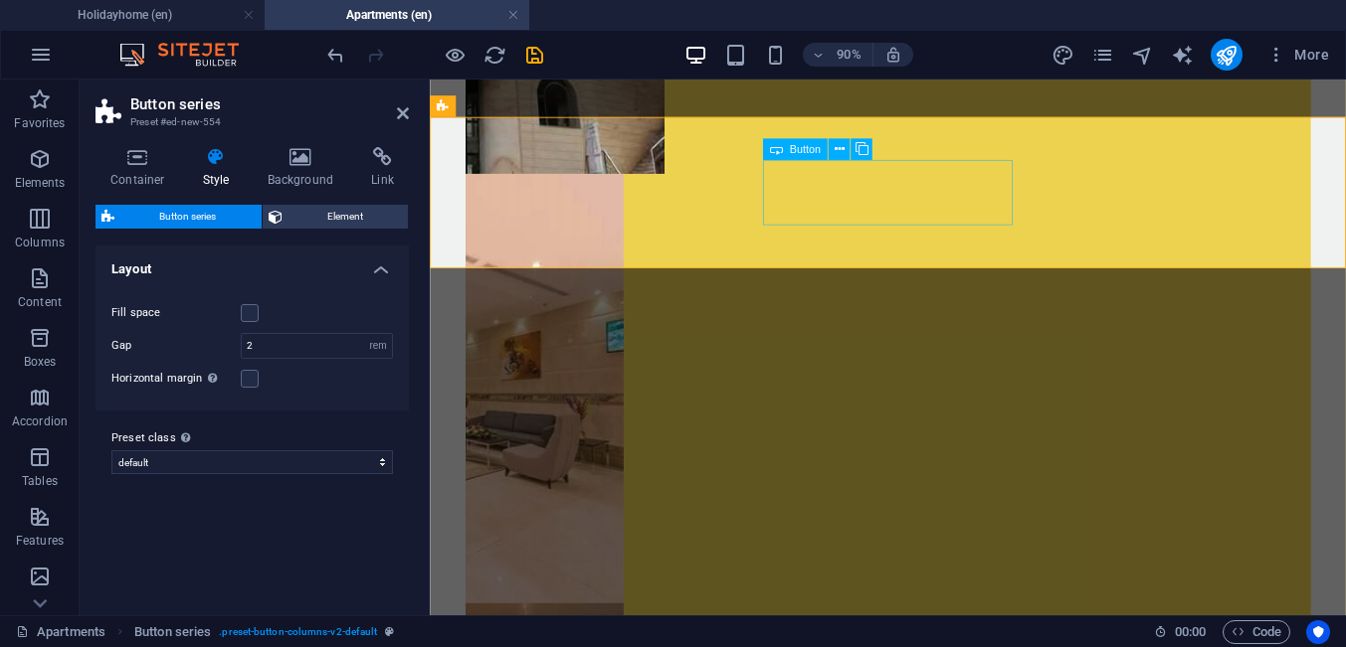
click at [842, 147] on icon at bounding box center [839, 148] width 10 height 19
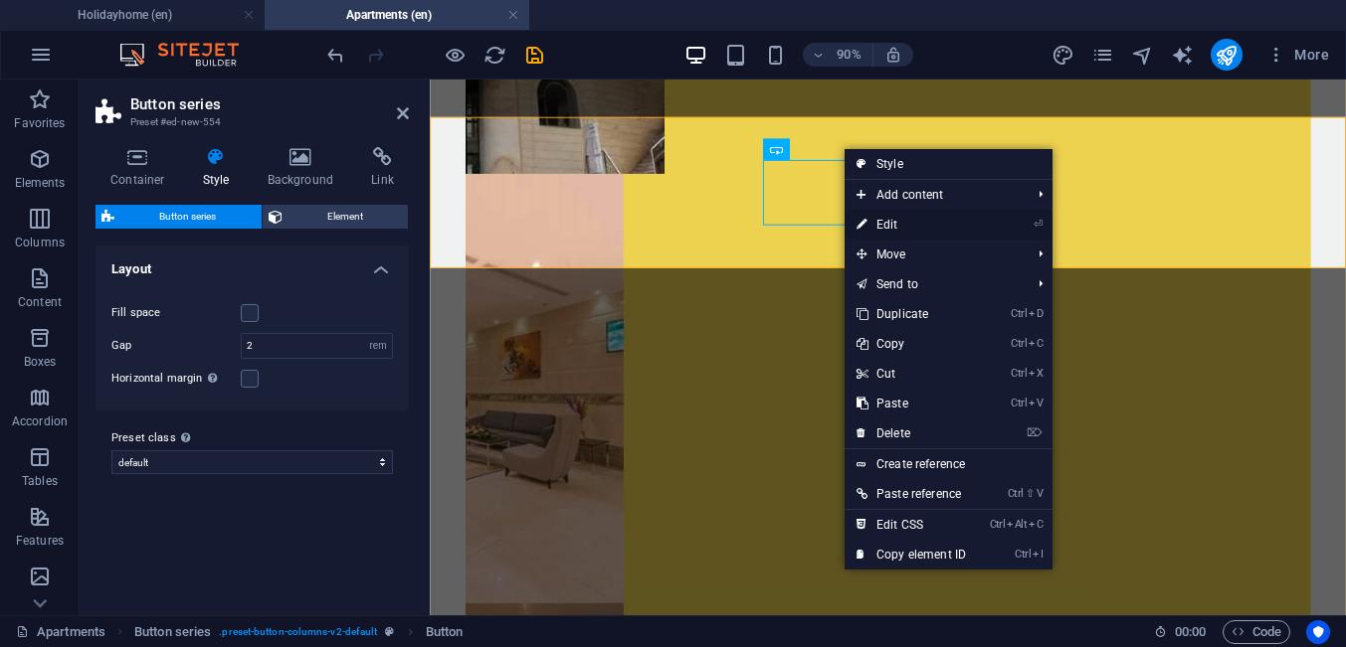
click at [882, 231] on link "⏎ Edit" at bounding box center [910, 225] width 133 height 30
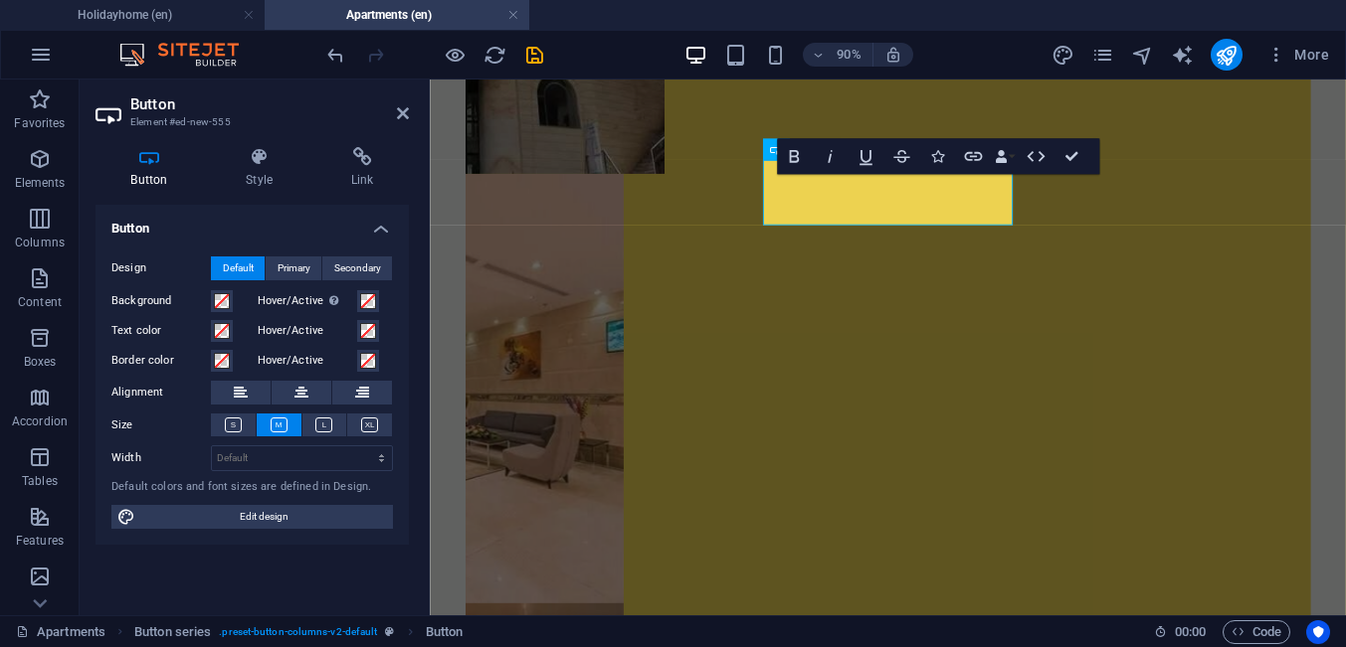
click at [154, 180] on h4 "Button" at bounding box center [152, 168] width 115 height 42
click at [362, 183] on h4 "Link" at bounding box center [361, 168] width 93 height 42
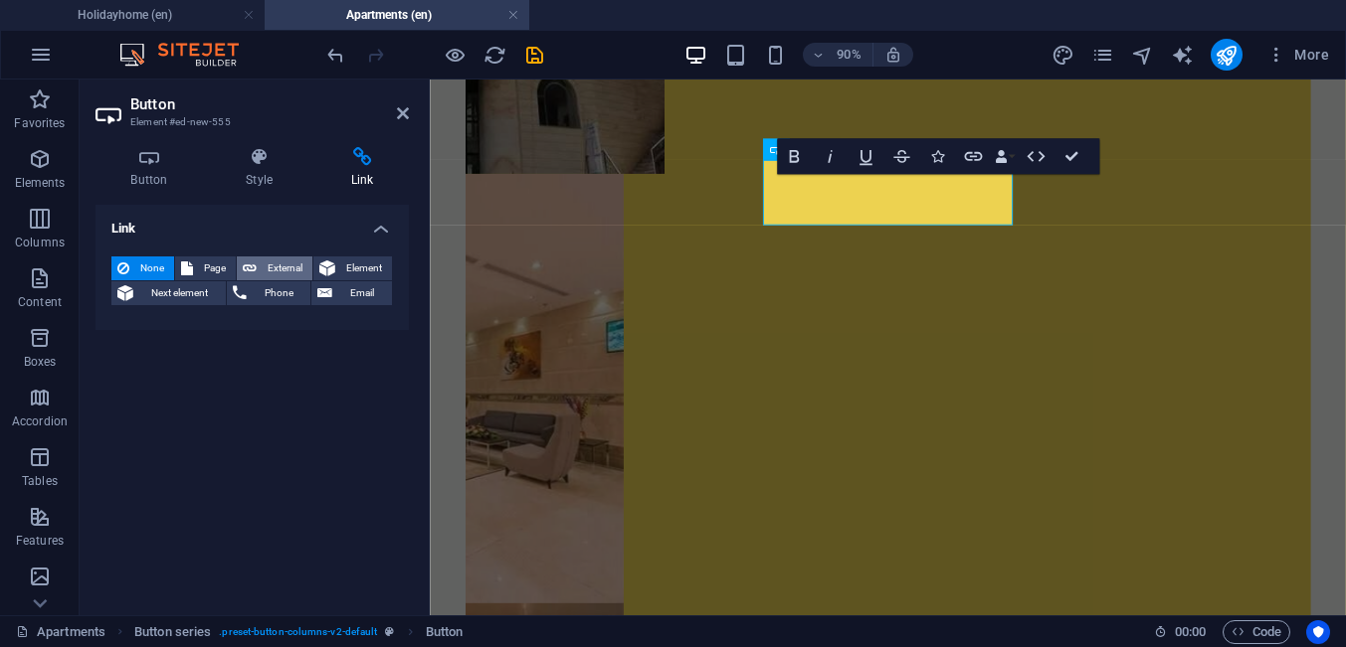
click at [280, 272] on span "External" at bounding box center [285, 269] width 44 height 24
select select "blank"
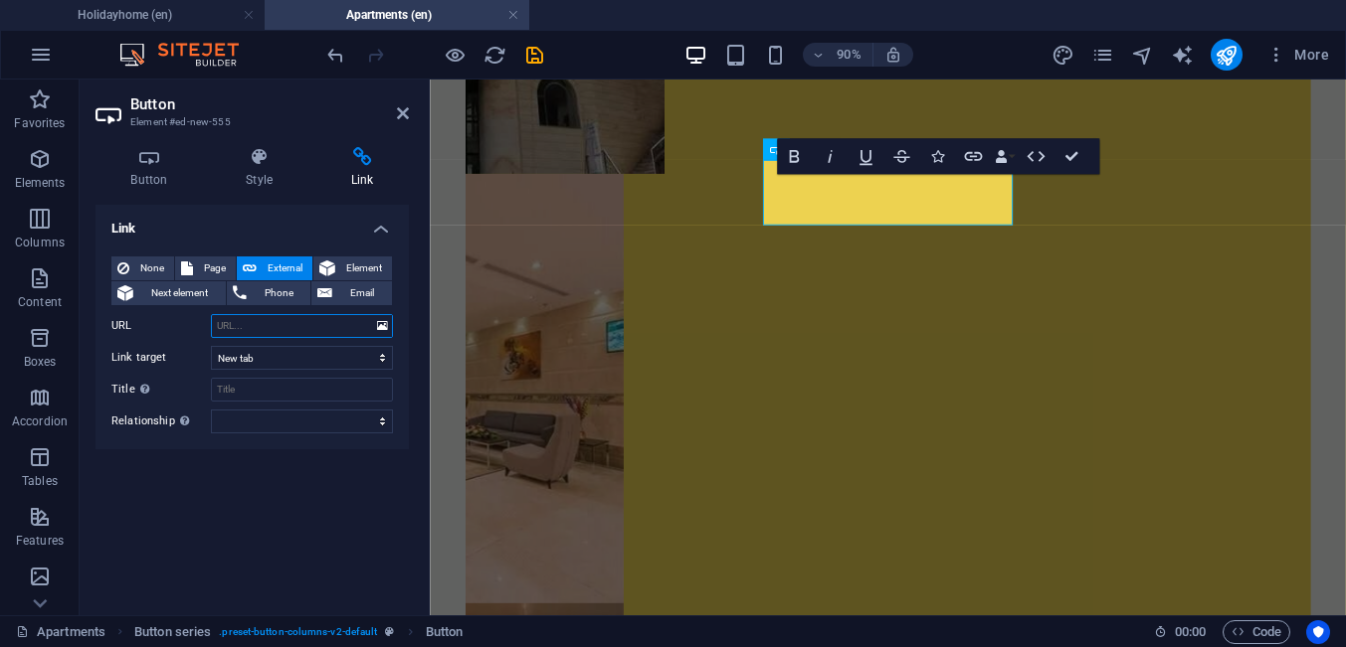
paste input "[URL][DOMAIN_NAME]"
type input "[URL][DOMAIN_NAME]"
click at [398, 115] on icon at bounding box center [403, 113] width 12 height 16
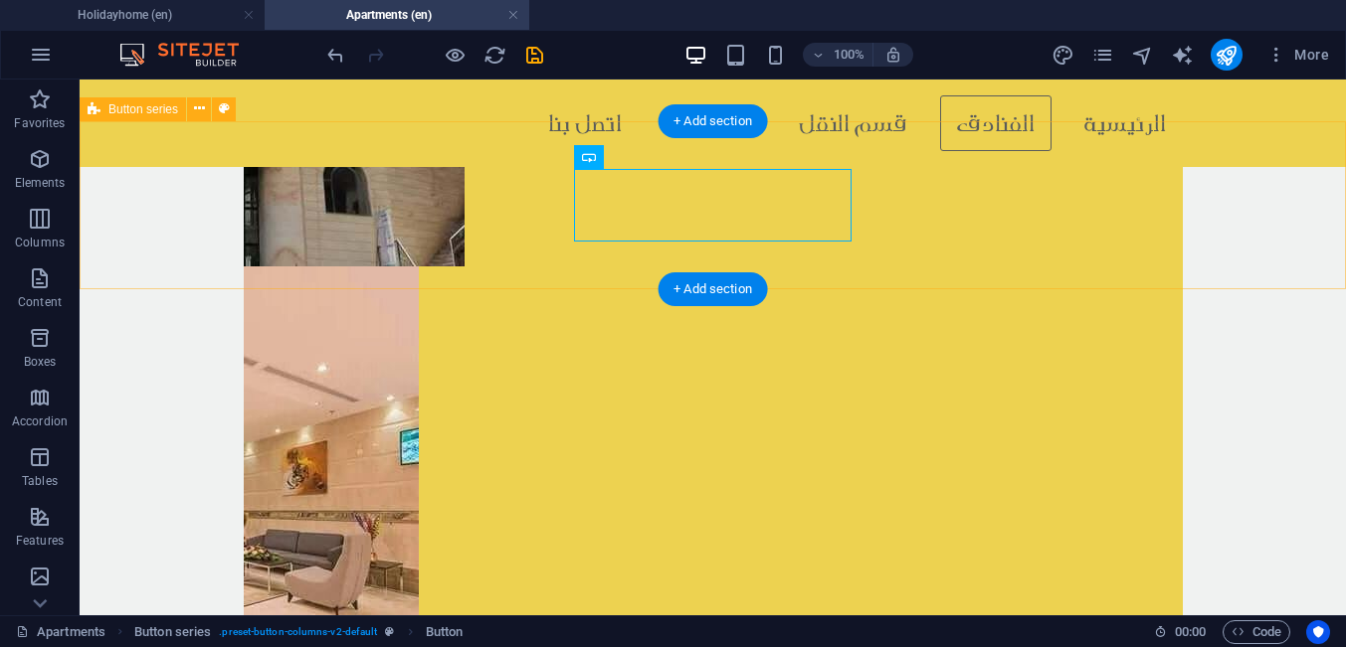
scroll to position [3363, 0]
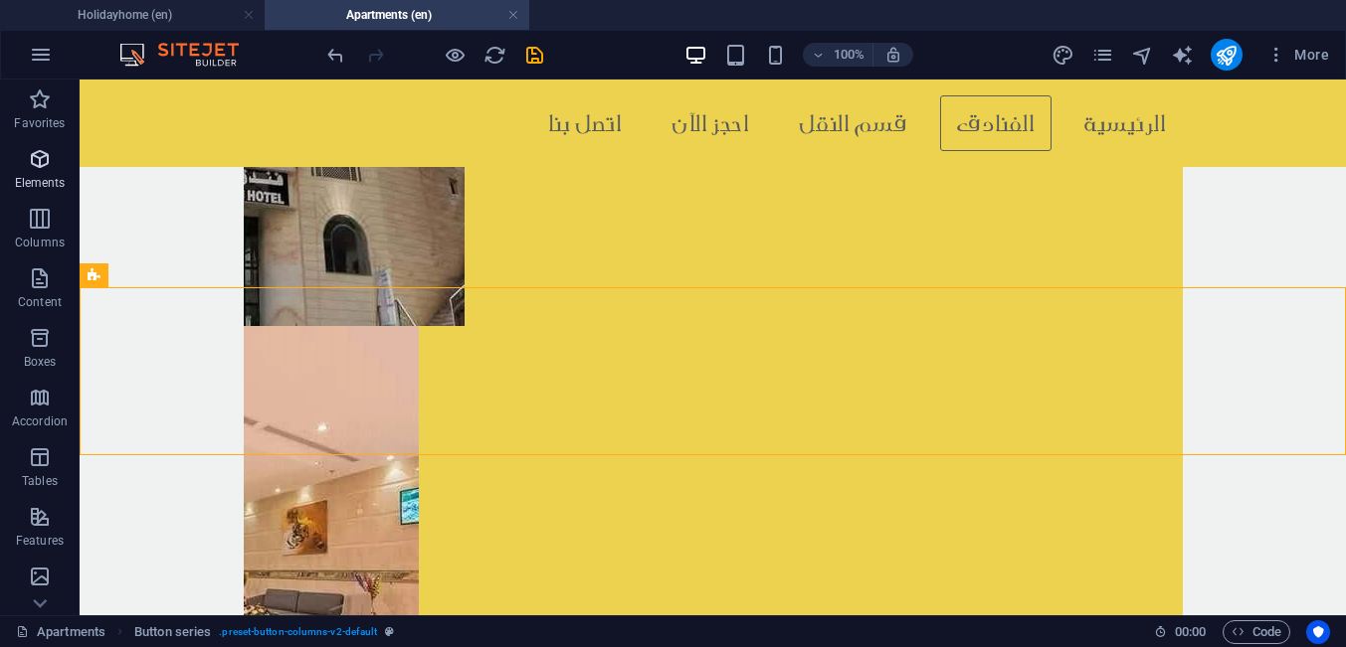
click at [25, 178] on p "Elements" at bounding box center [40, 183] width 51 height 16
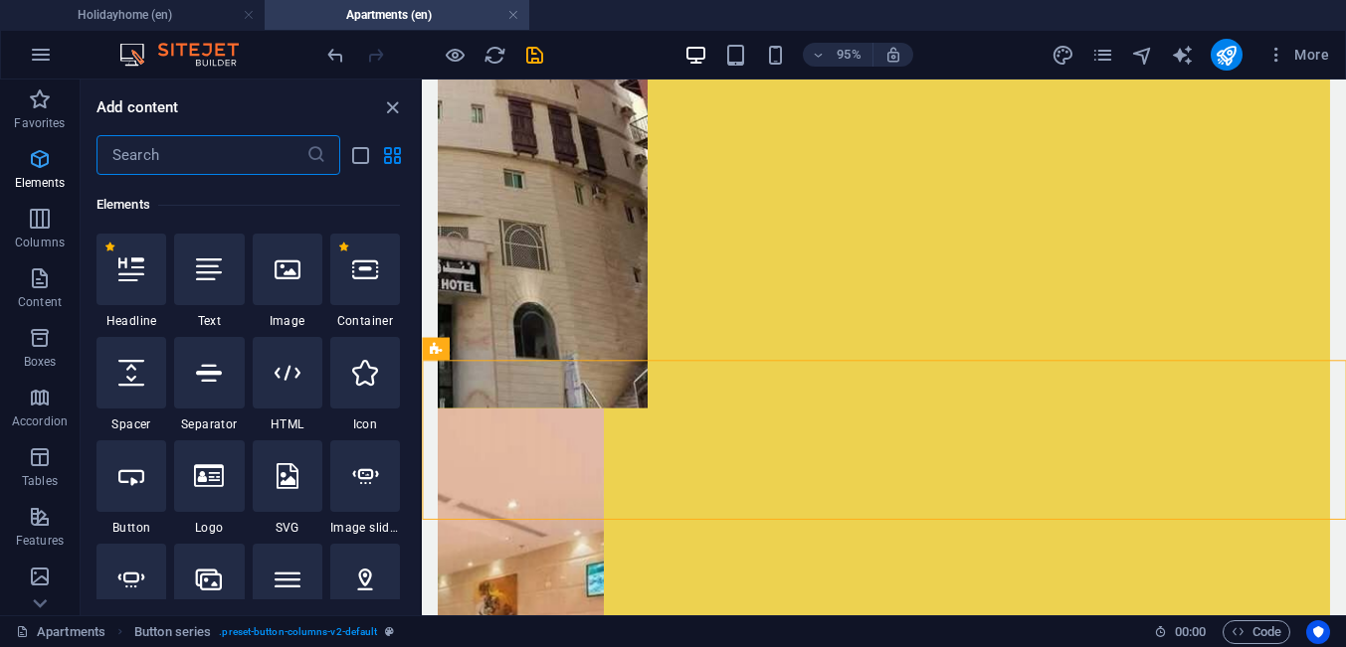
scroll to position [211, 0]
click at [265, 286] on div at bounding box center [288, 269] width 70 height 72
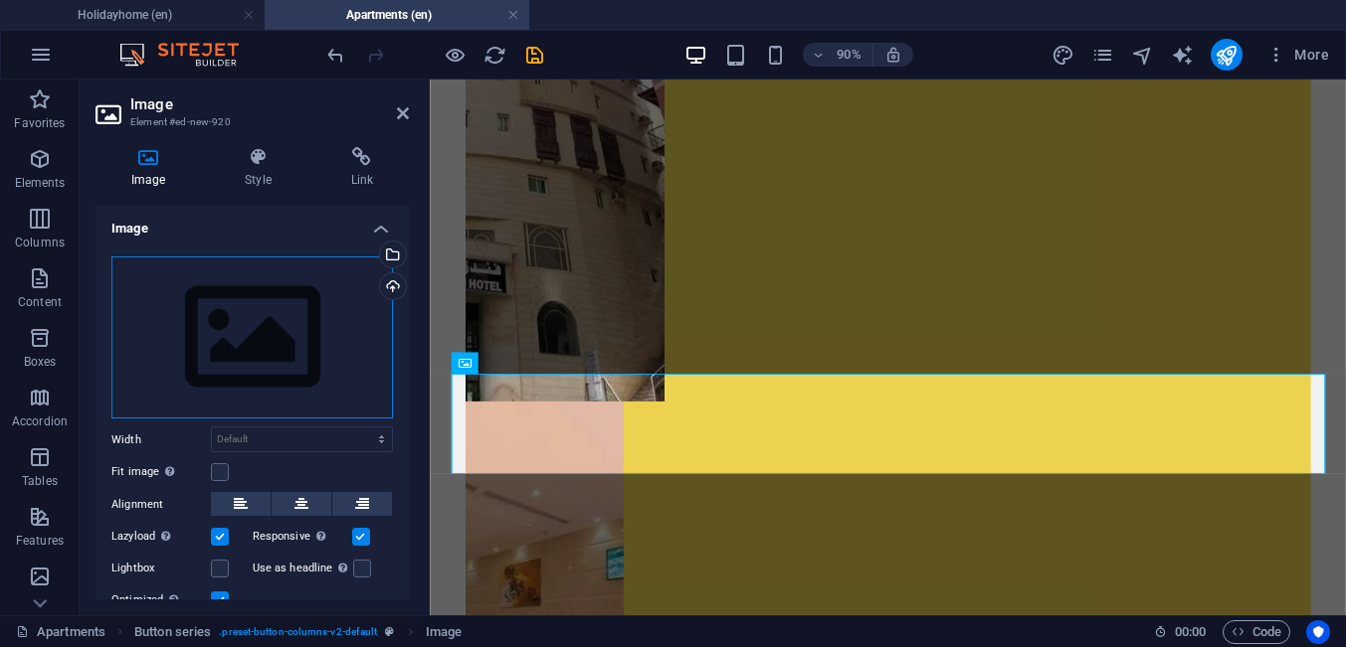
click at [215, 369] on div "Drag files here, click to choose files or select files from Files or our free s…" at bounding box center [251, 338] width 281 height 163
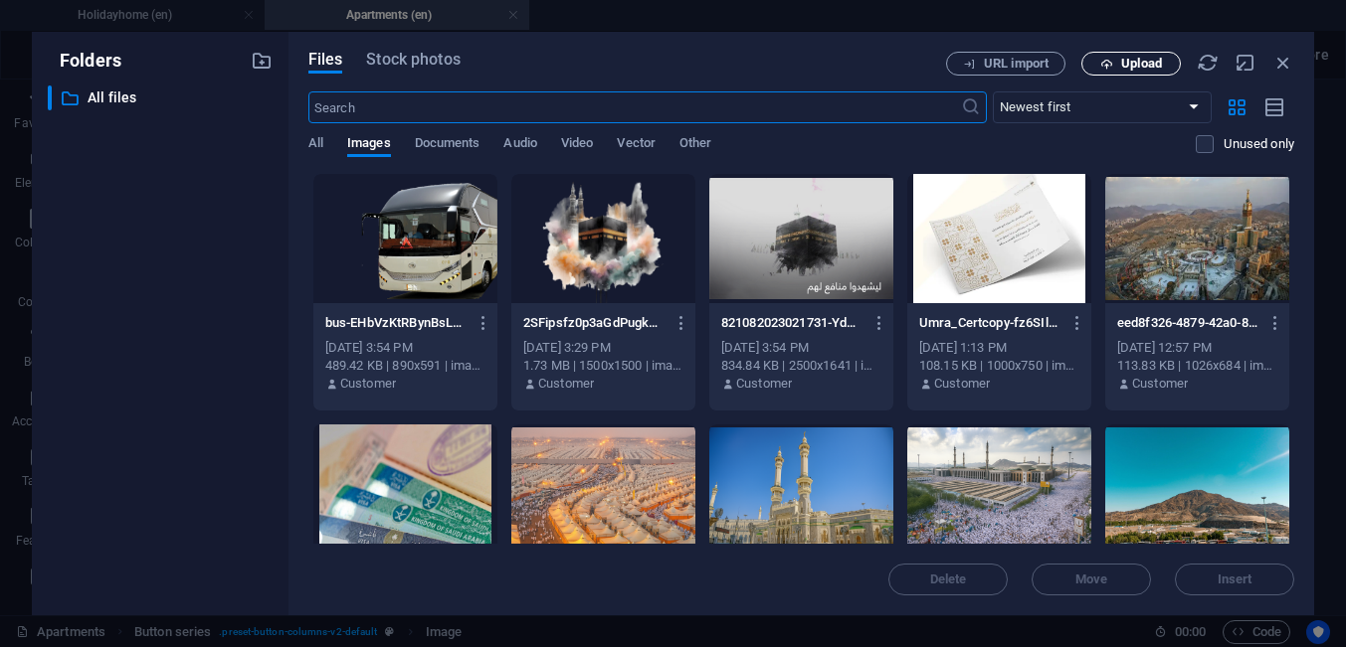
click at [1150, 65] on span "Upload" at bounding box center [1141, 64] width 41 height 12
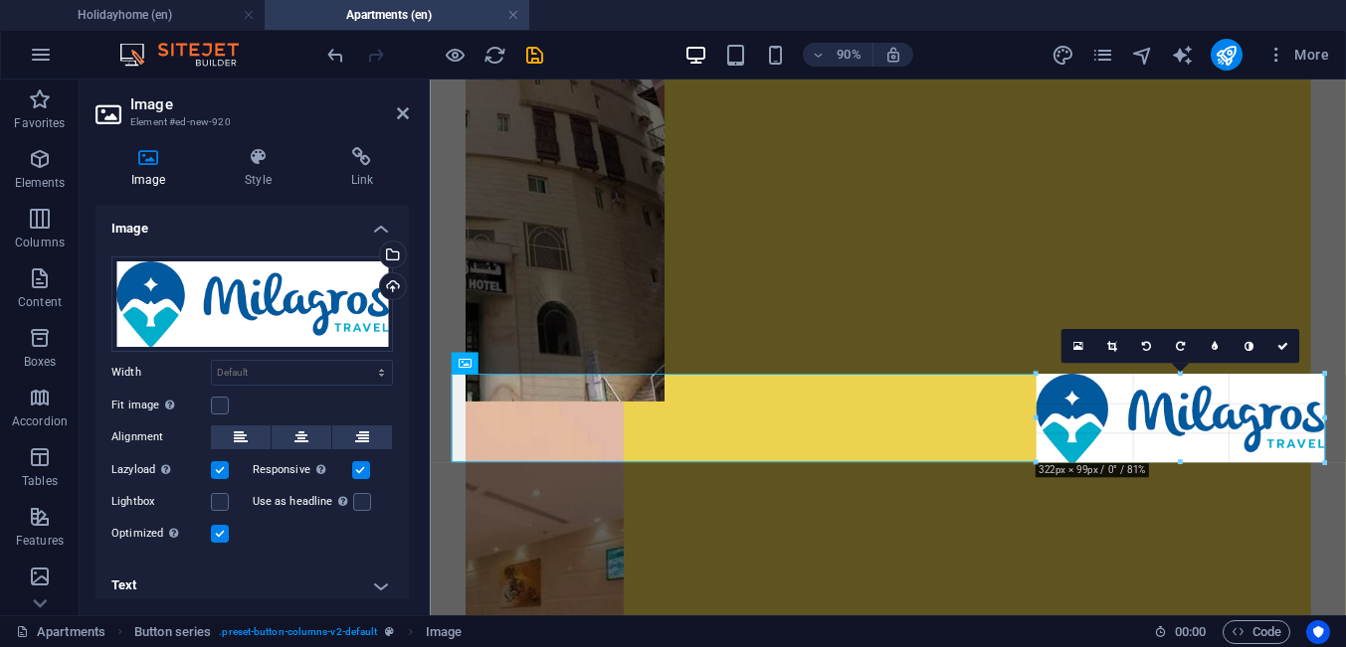
drag, startPoint x: 1326, startPoint y: 485, endPoint x: 1231, endPoint y: 455, distance: 99.1
type input "331"
select select "px"
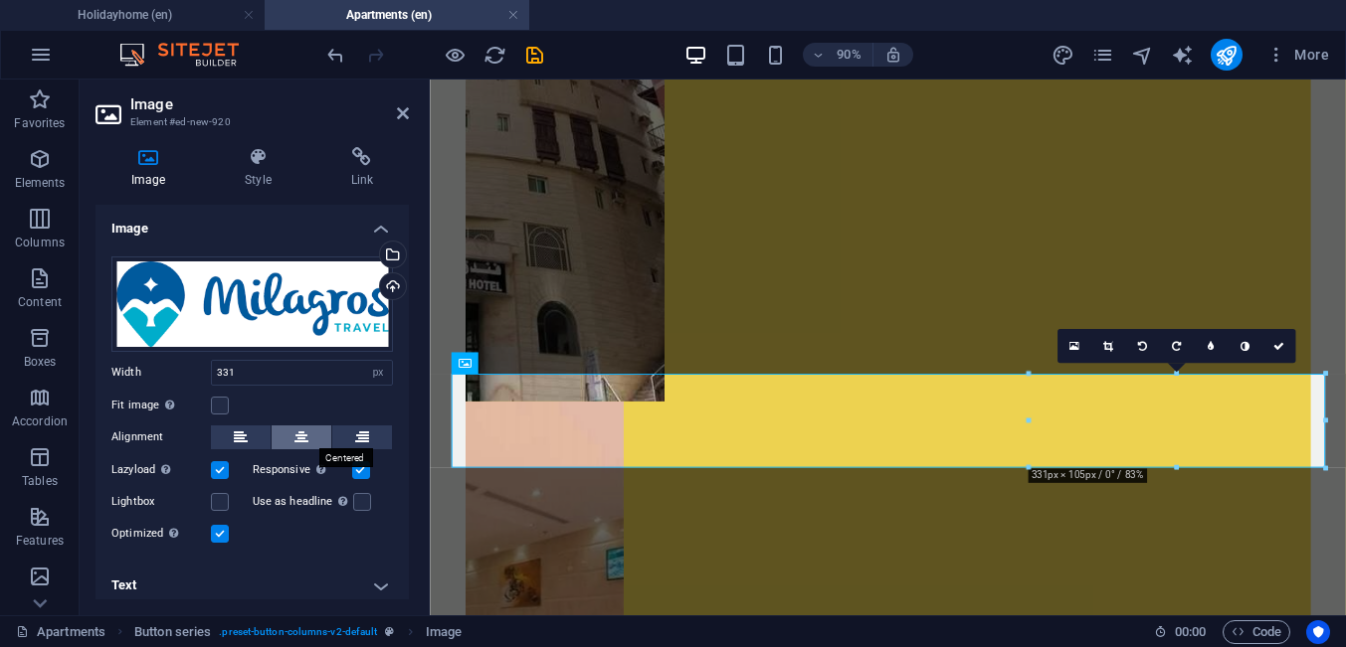
click at [303, 432] on icon at bounding box center [301, 438] width 14 height 24
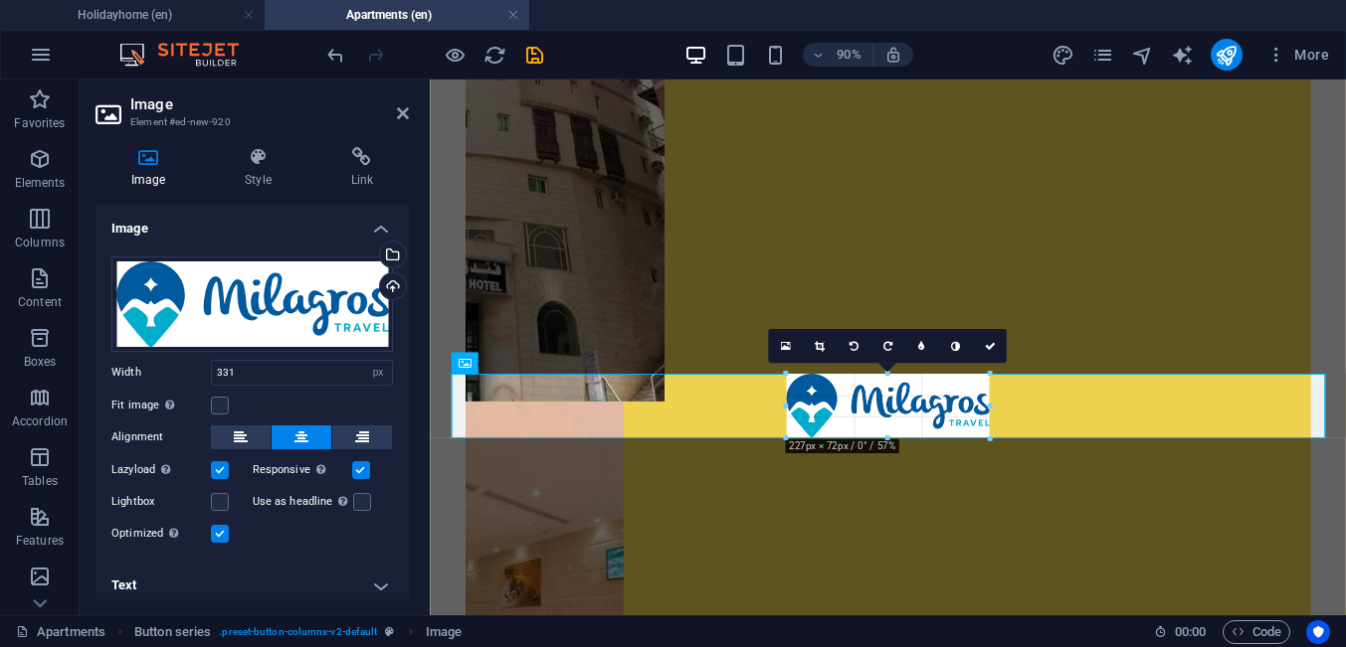
drag, startPoint x: 743, startPoint y: 467, endPoint x: 841, endPoint y: 433, distance: 104.4
type input "227"
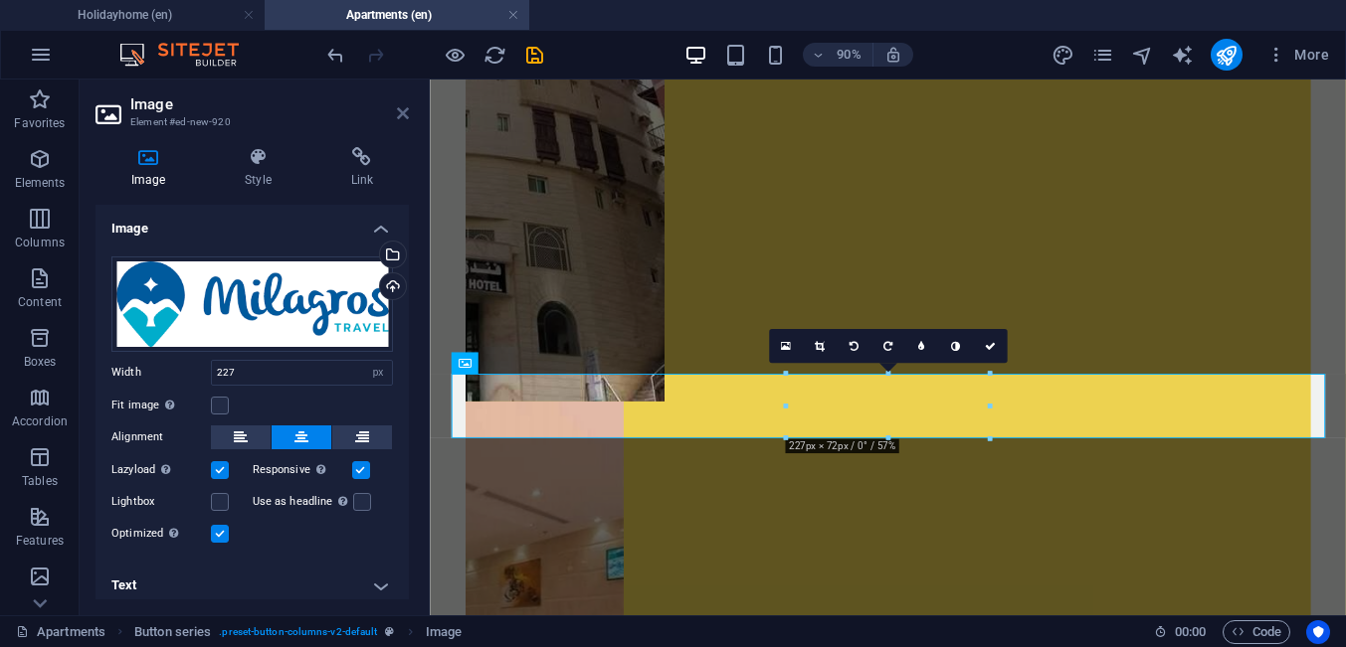
click at [399, 113] on icon at bounding box center [403, 113] width 12 height 16
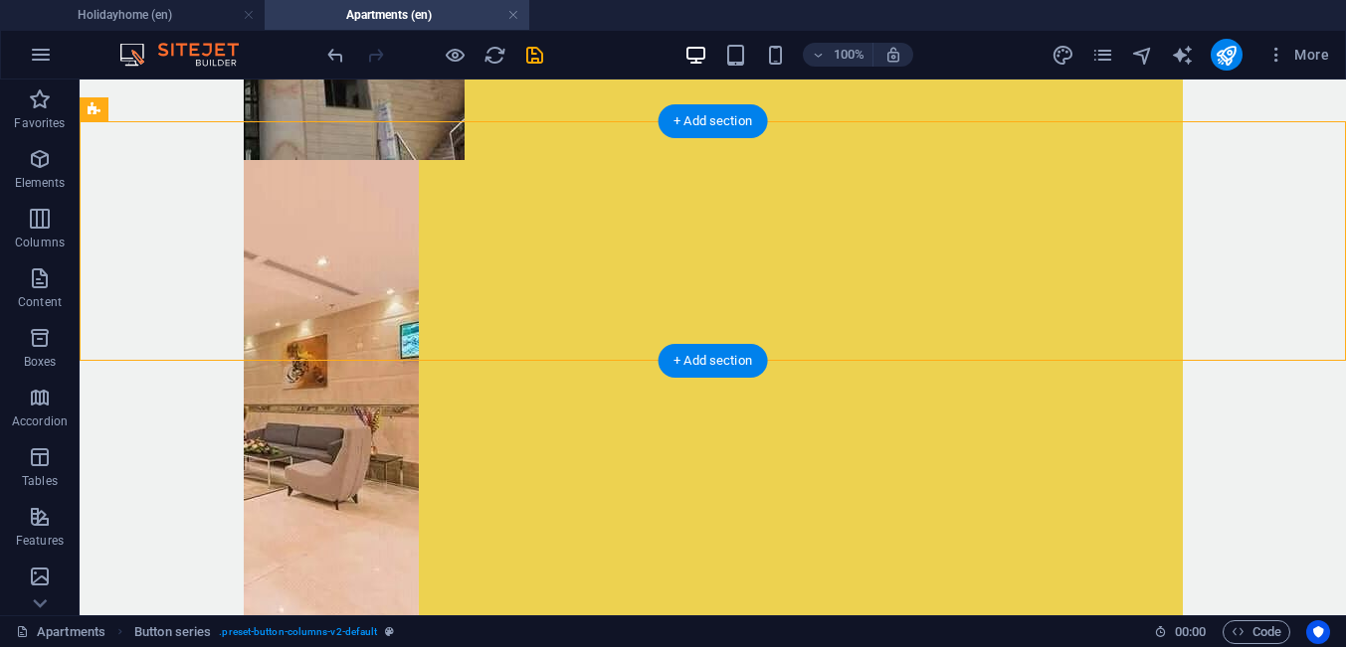
scroll to position [3611, 0]
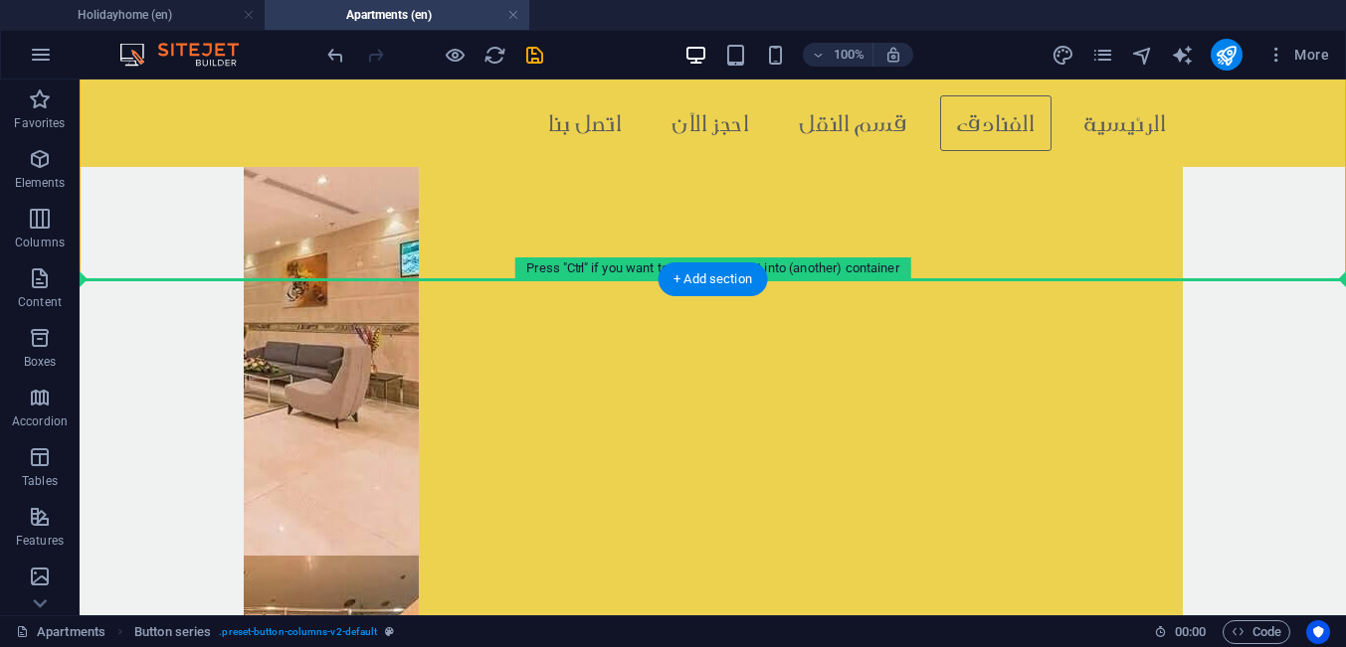
drag, startPoint x: 248, startPoint y: 192, endPoint x: 183, endPoint y: 335, distance: 157.1
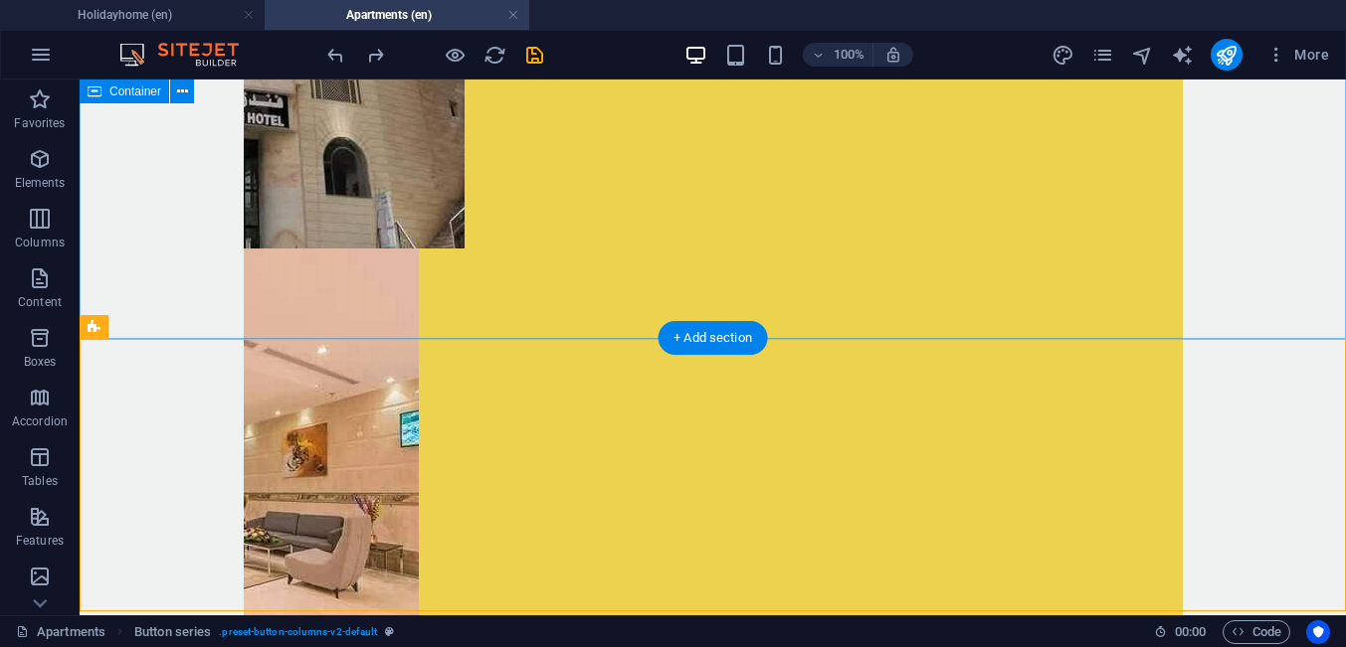
scroll to position [3484, 0]
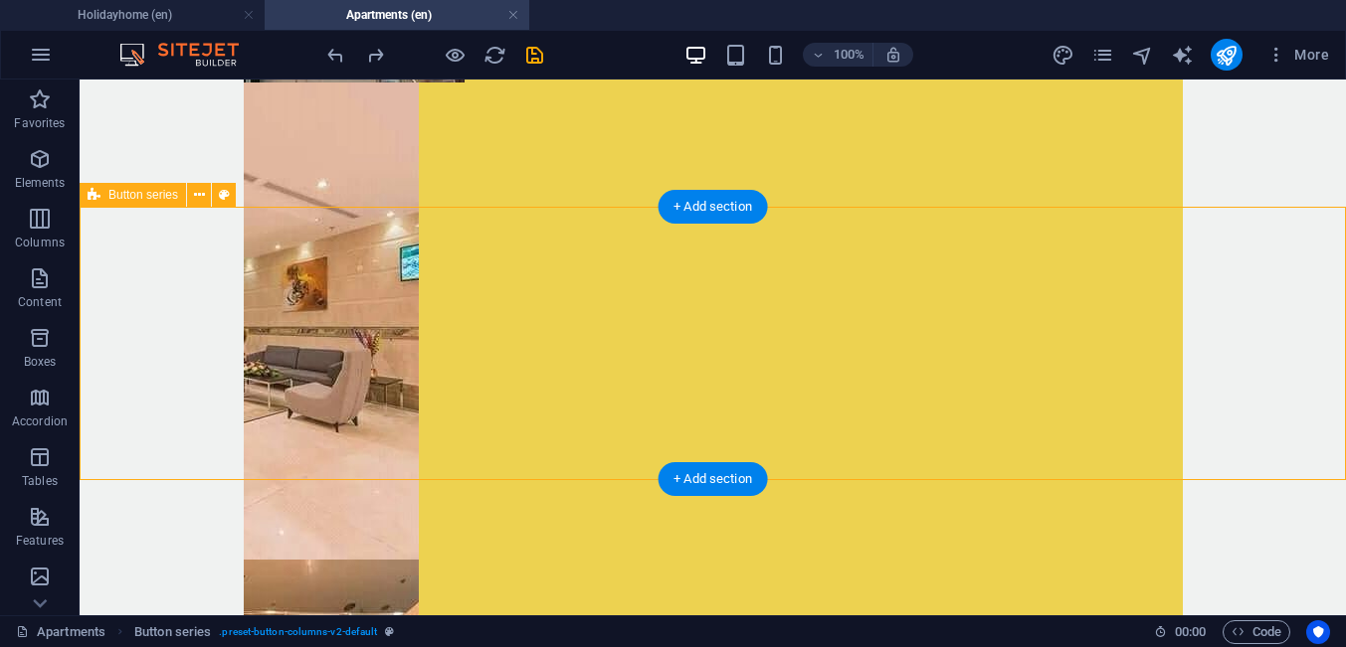
scroll to position [3738, 0]
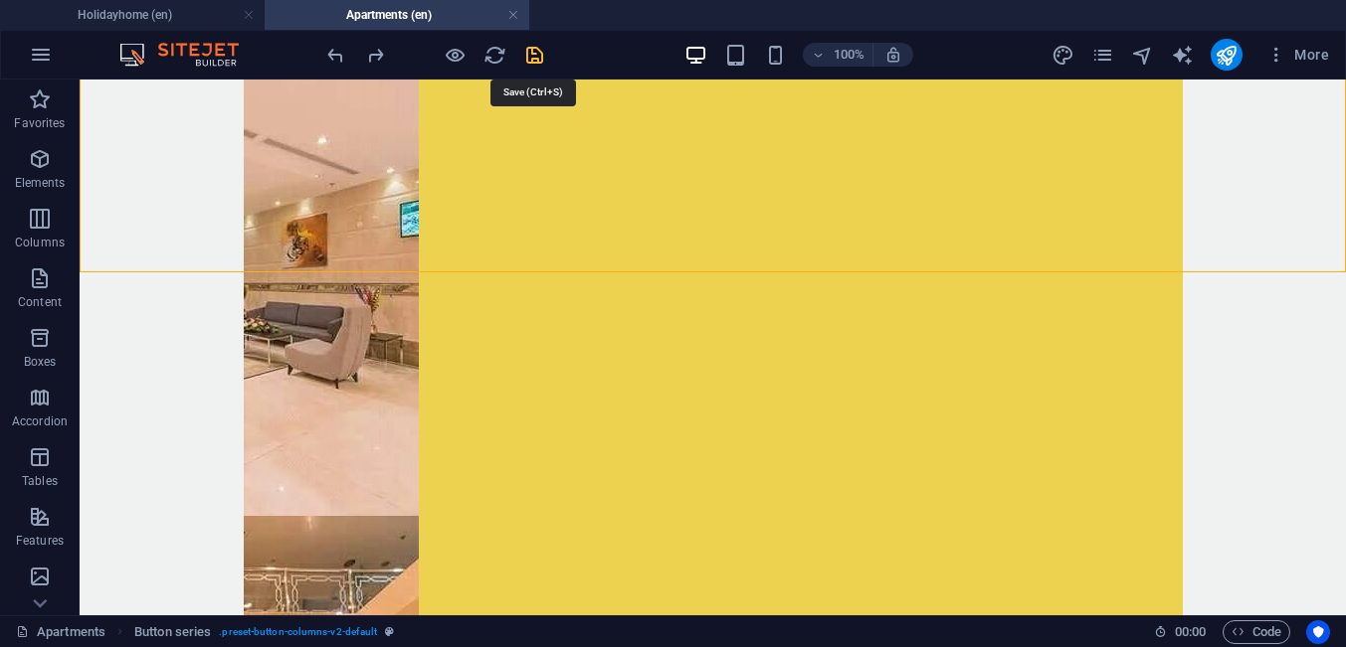
click at [529, 59] on icon "save" at bounding box center [534, 55] width 23 height 23
checkbox input "false"
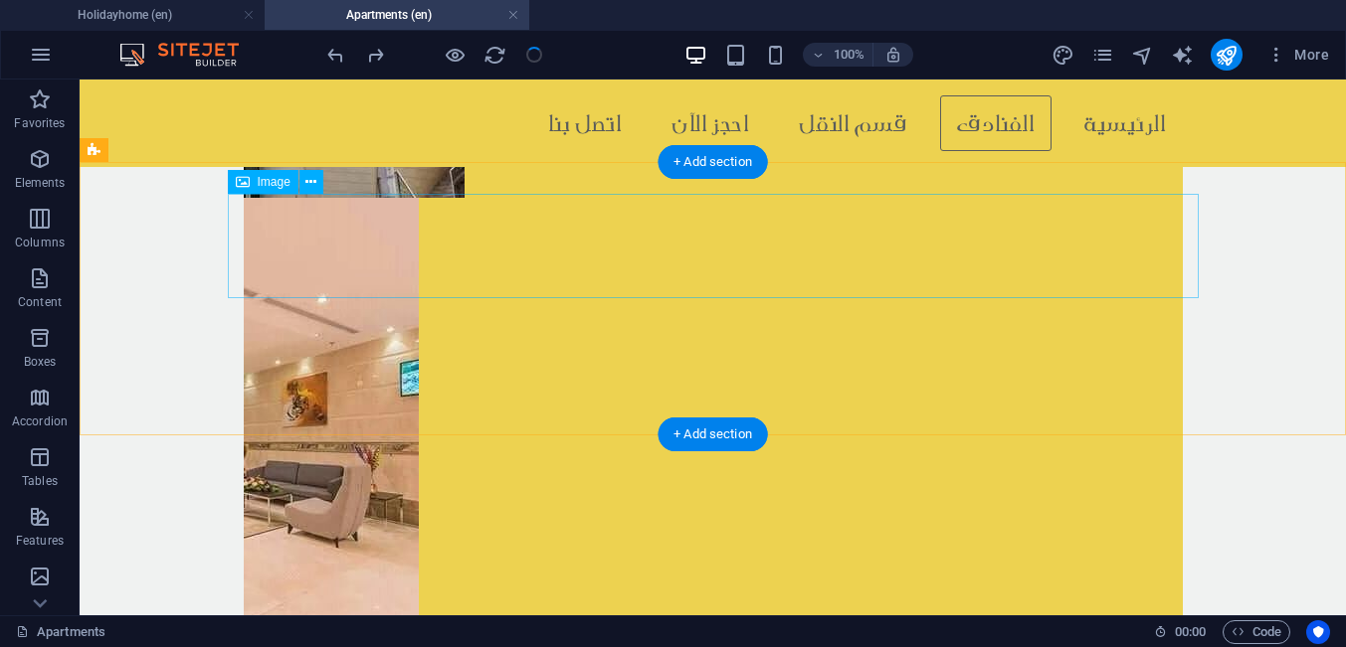
scroll to position [3484, 0]
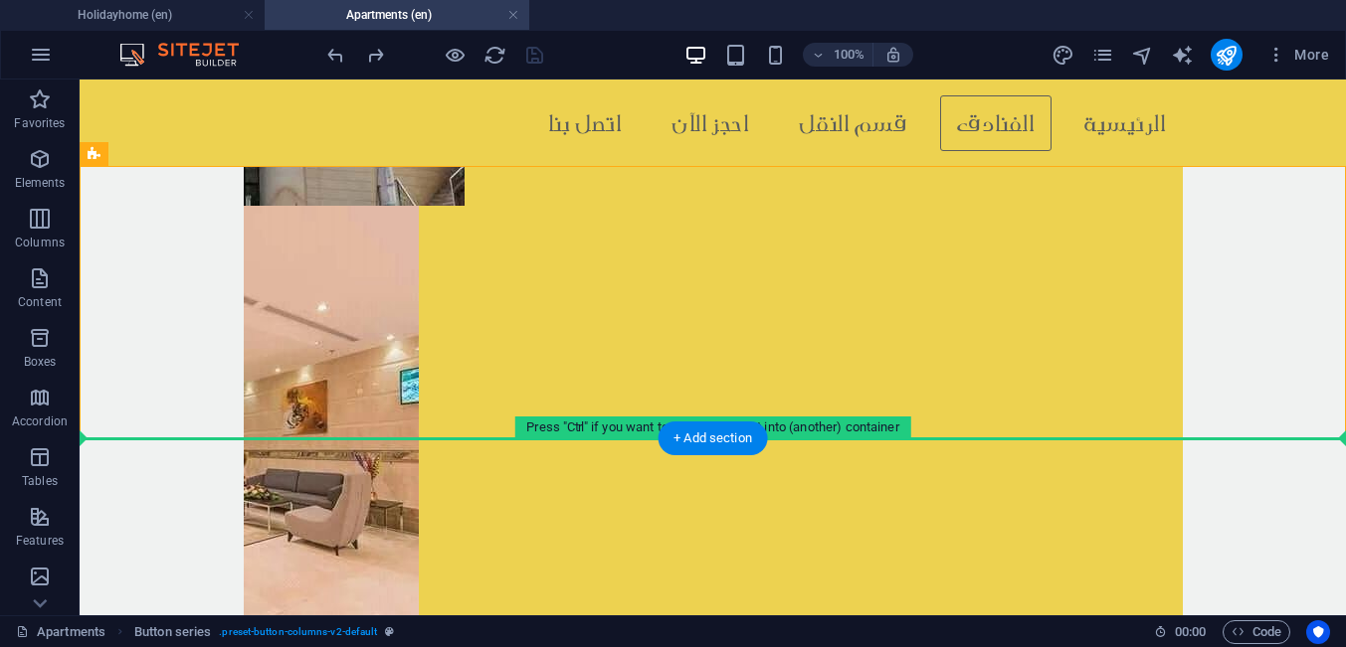
drag, startPoint x: 225, startPoint y: 237, endPoint x: 131, endPoint y: 479, distance: 260.0
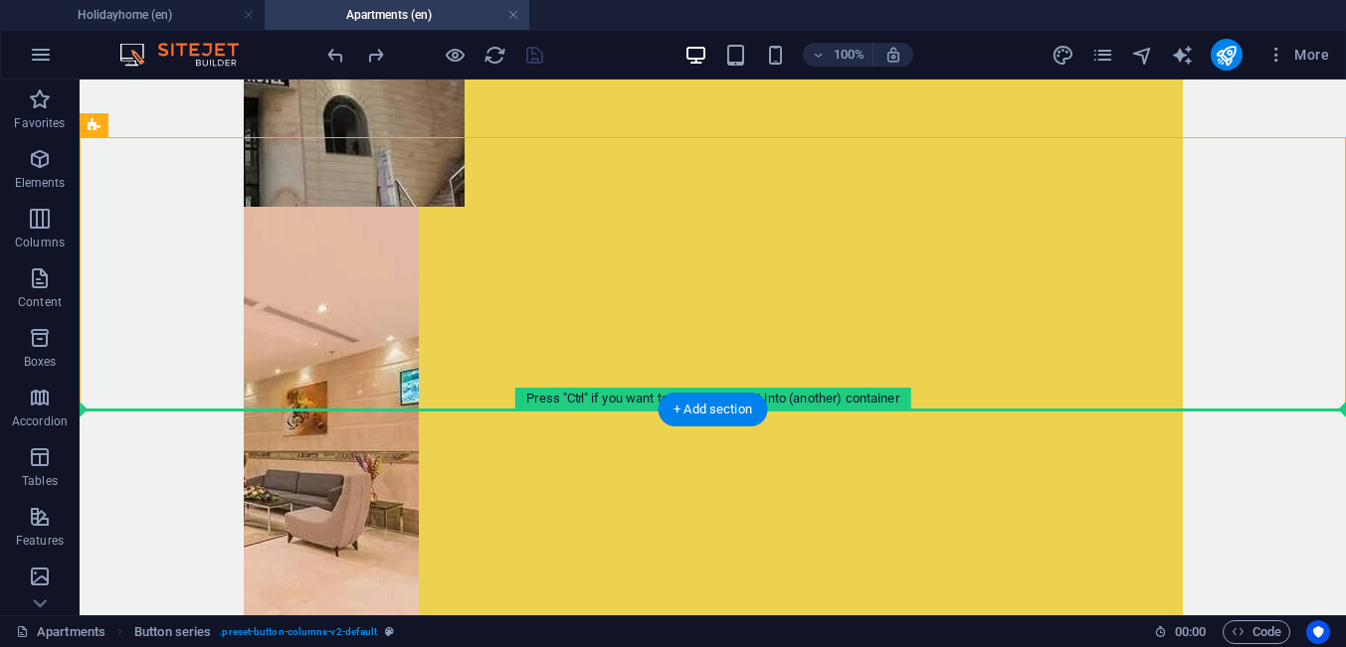
scroll to position [3533, 0]
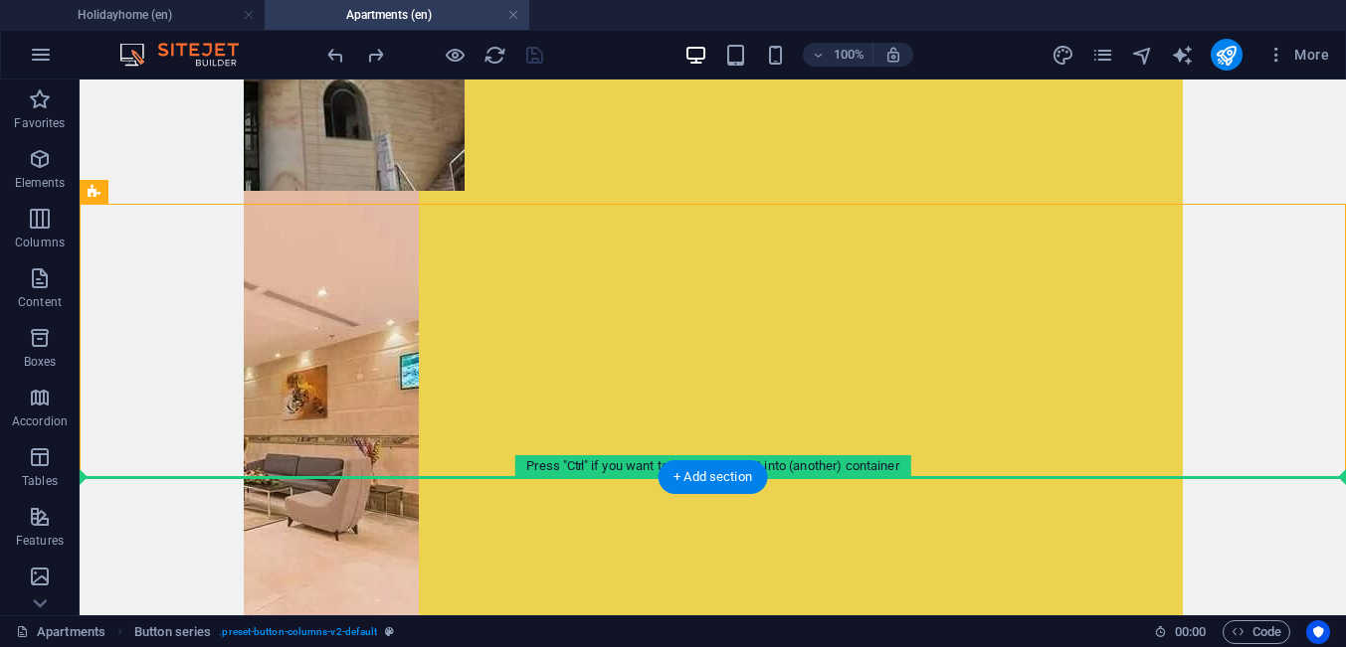
drag, startPoint x: 194, startPoint y: 240, endPoint x: 183, endPoint y: 523, distance: 283.6
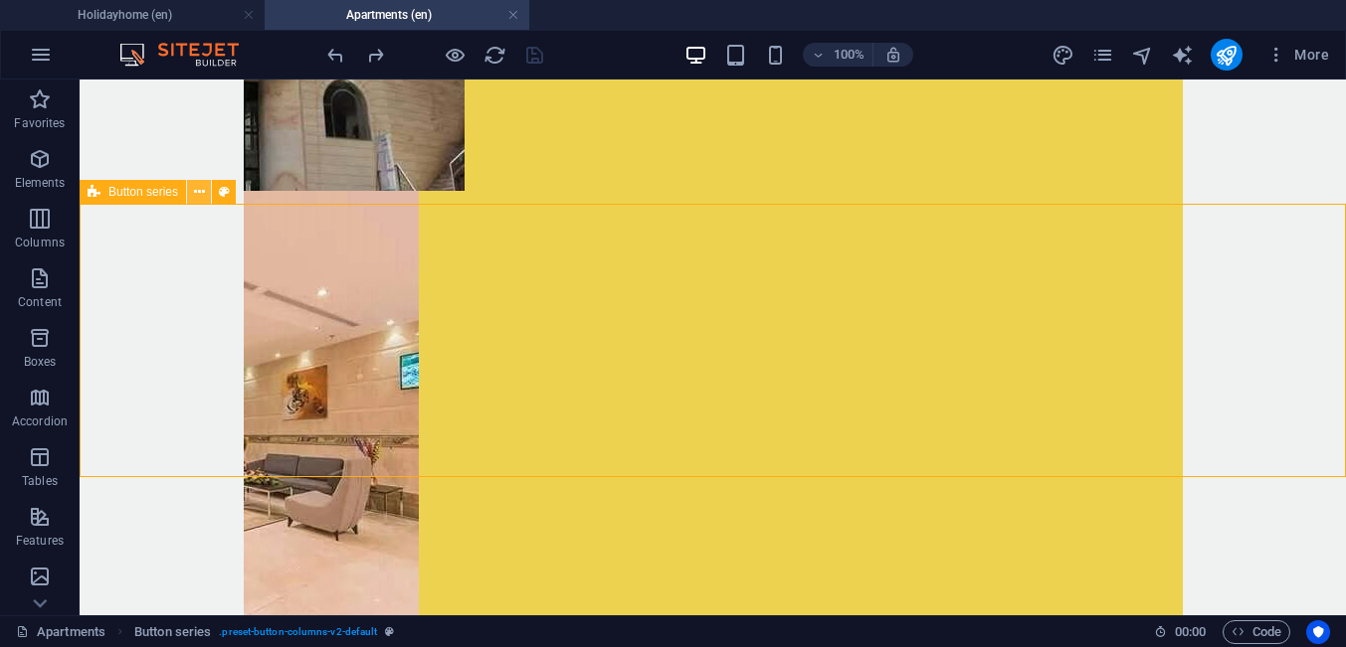
click at [196, 193] on icon at bounding box center [199, 192] width 11 height 21
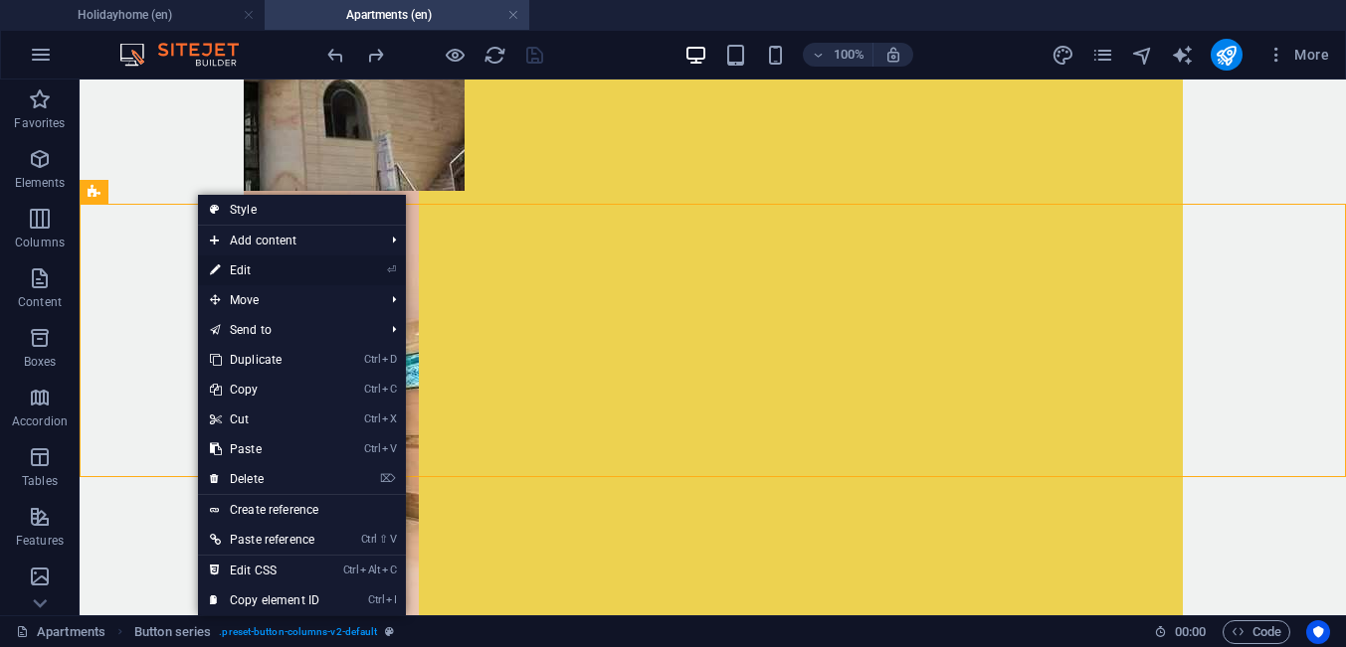
click at [237, 269] on link "⏎ Edit" at bounding box center [264, 271] width 133 height 30
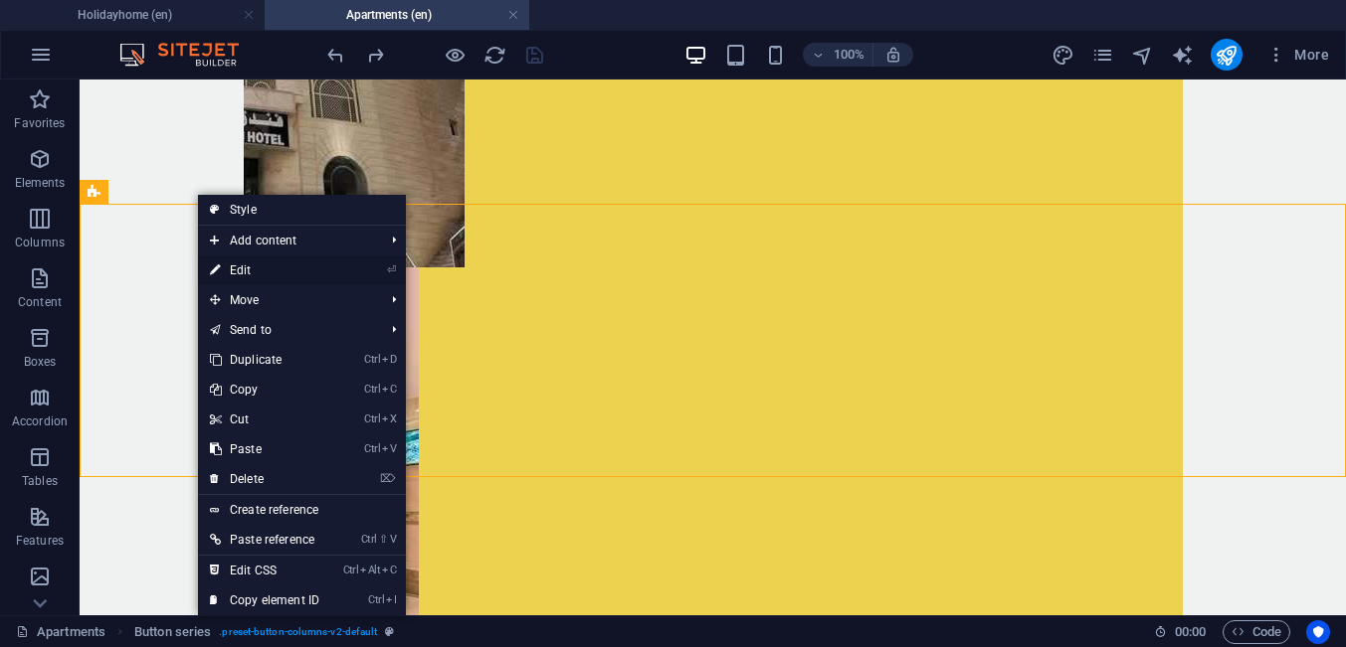
select select "rem"
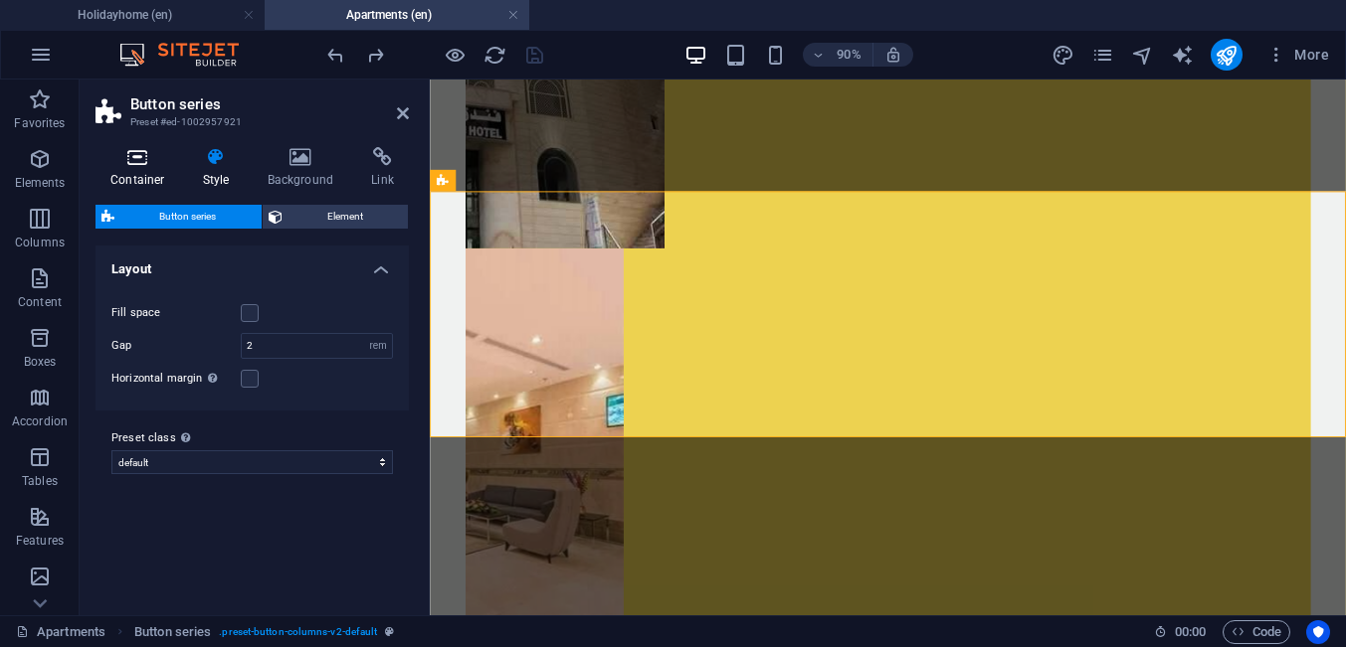
click at [144, 168] on h4 "Container" at bounding box center [141, 168] width 92 height 42
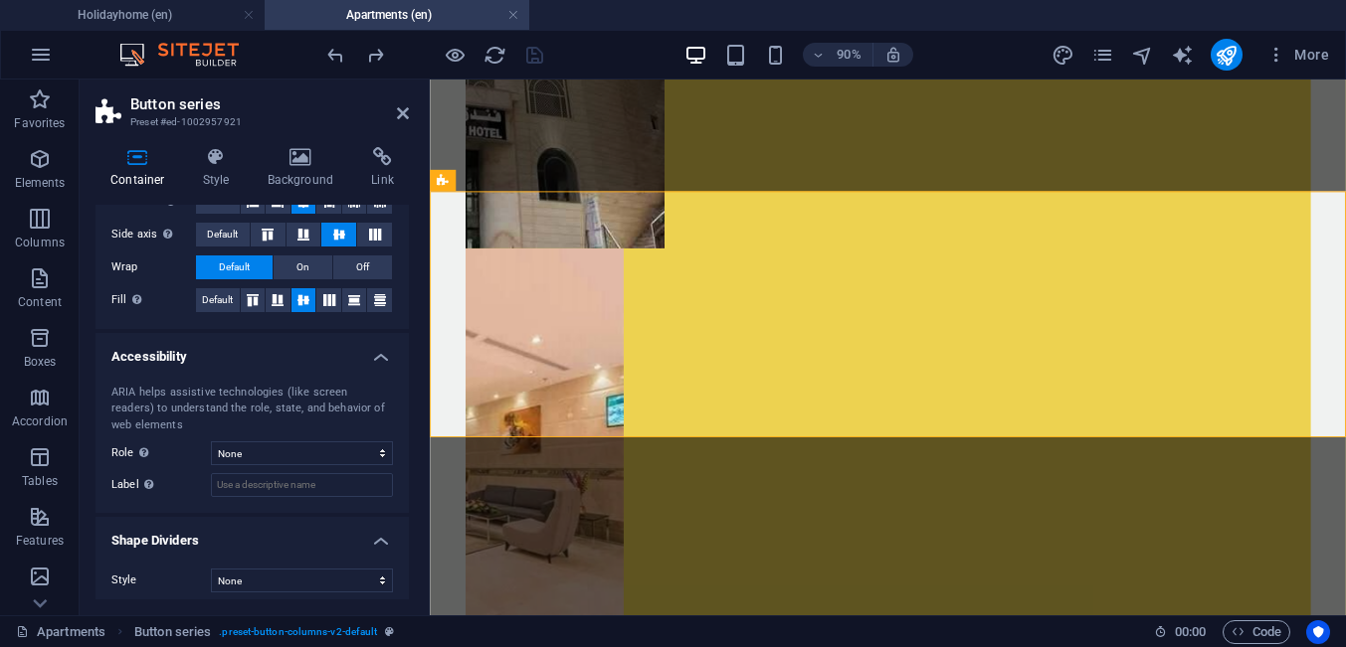
scroll to position [374, 0]
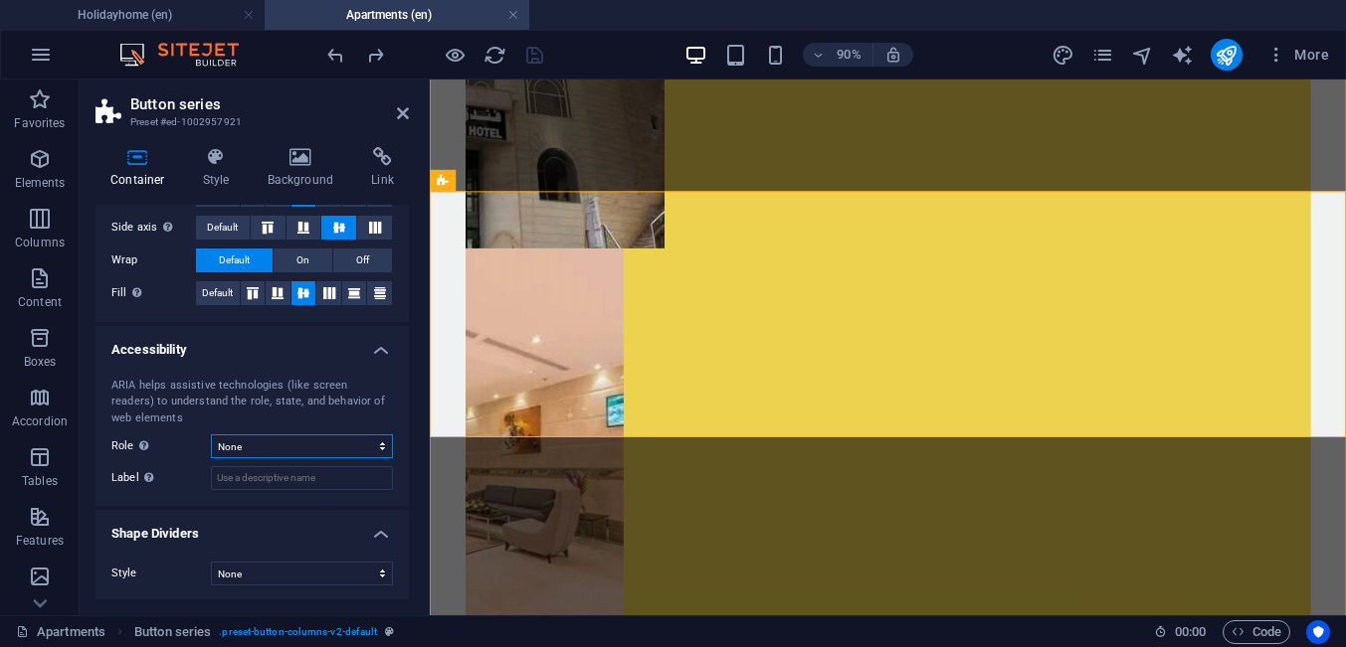
click at [211, 435] on select "None Alert Article Banner Comment Complementary Dialog Footer Header Marquee Pr…" at bounding box center [302, 447] width 182 height 24
click at [308, 450] on select "None Alert Article Banner Comment Complementary Dialog Footer Header Marquee Pr…" at bounding box center [302, 447] width 182 height 24
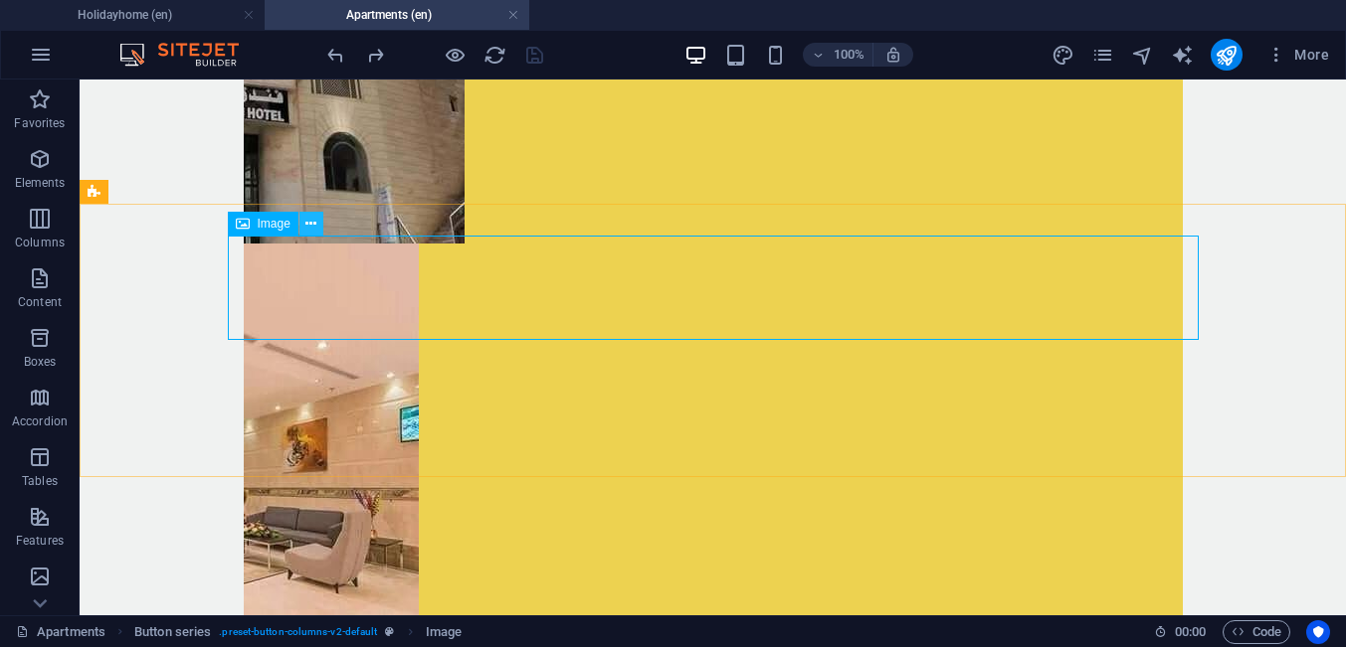
click at [302, 229] on button at bounding box center [311, 224] width 24 height 24
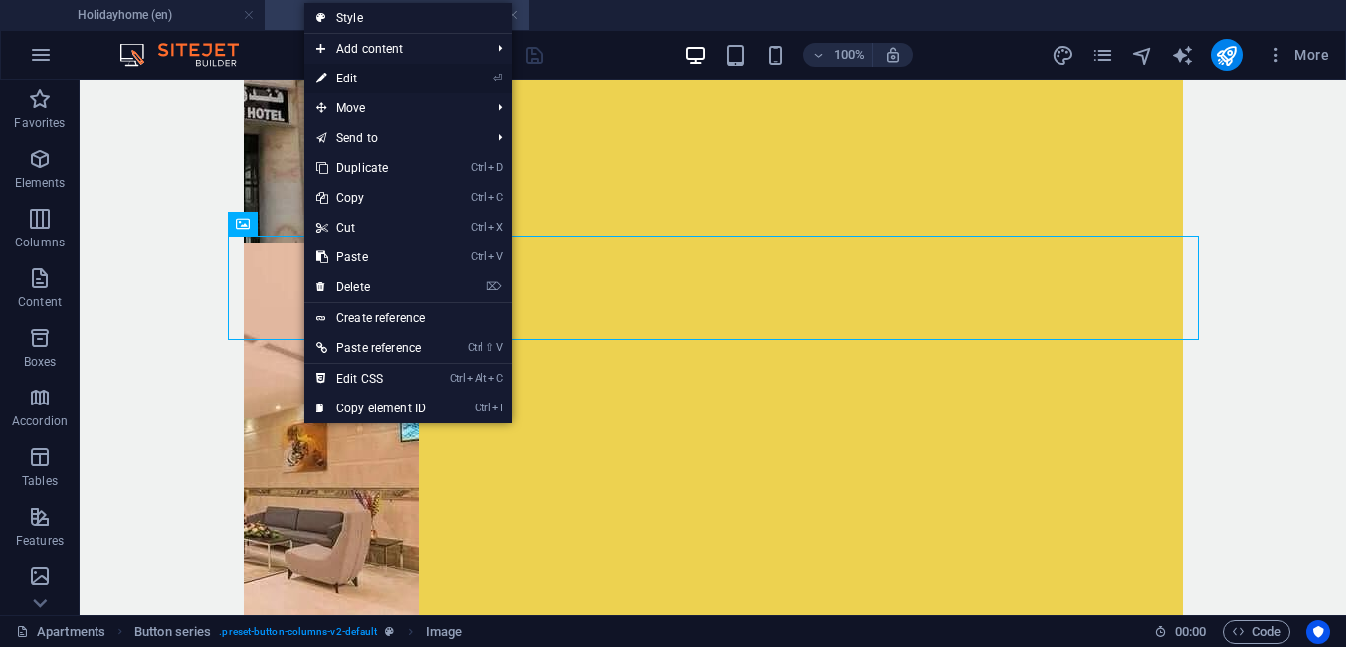
click at [366, 80] on link "⏎ Edit" at bounding box center [370, 79] width 133 height 30
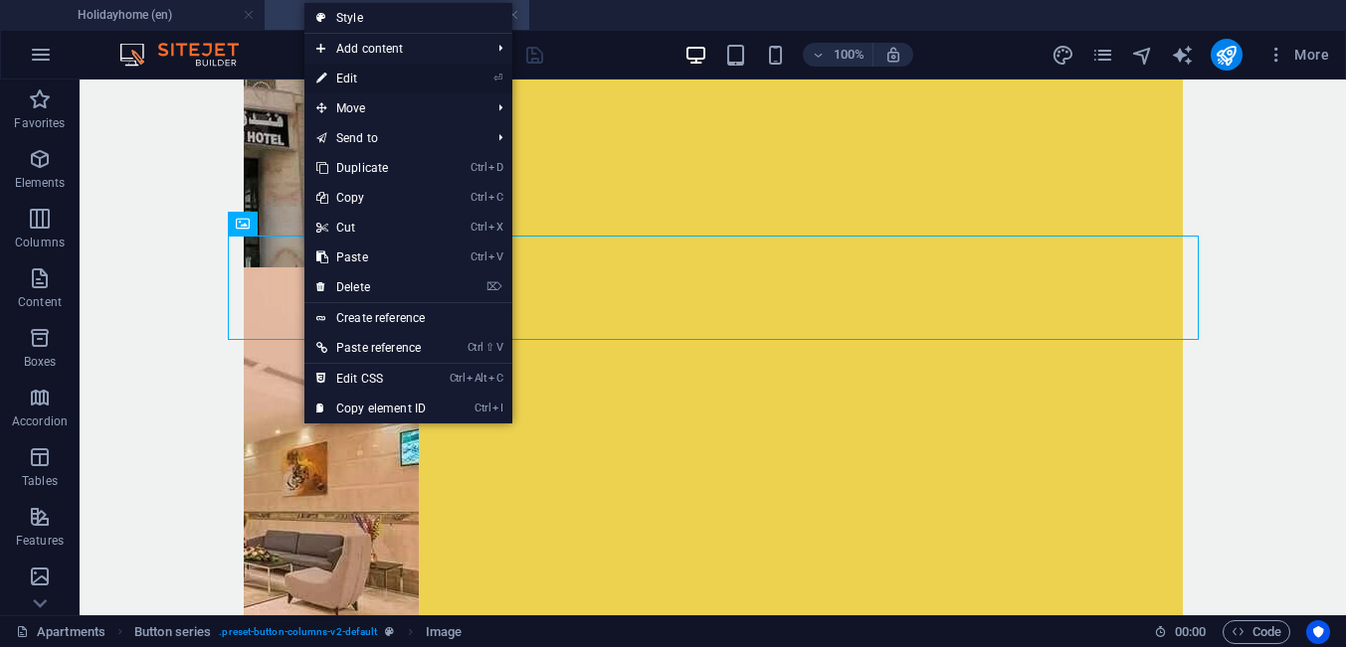
select select "px"
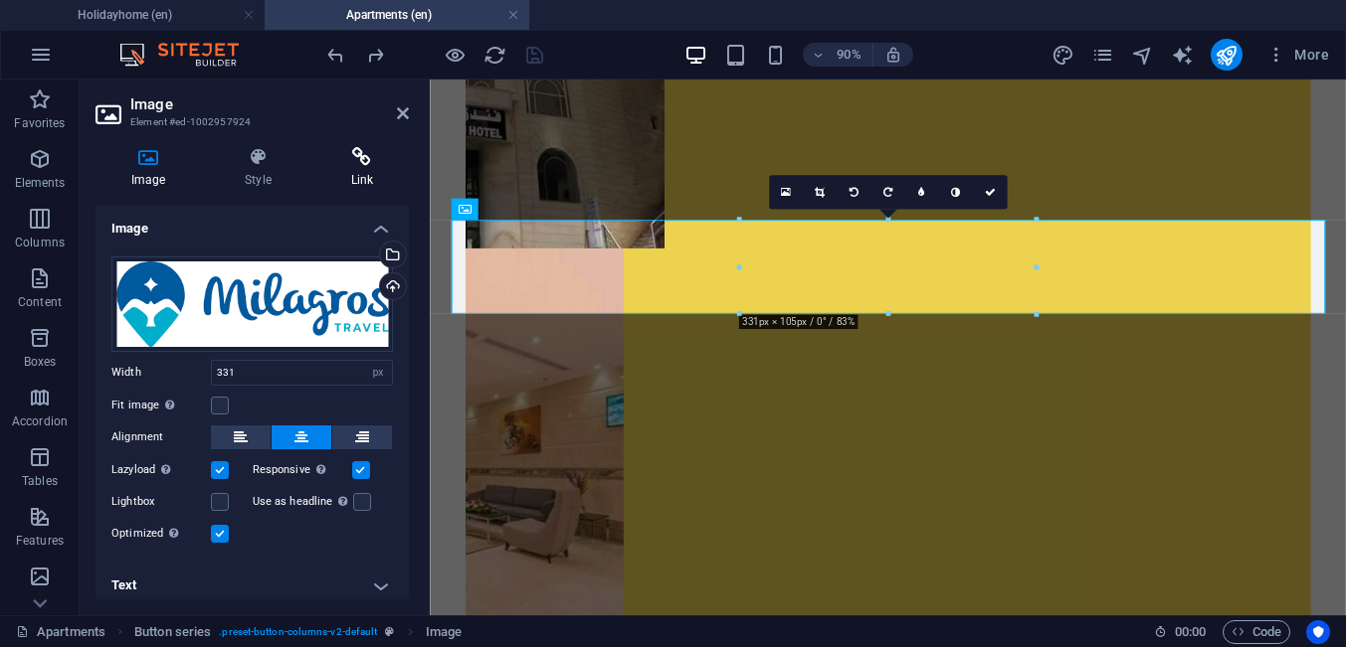
click at [343, 185] on h4 "Link" at bounding box center [361, 168] width 93 height 42
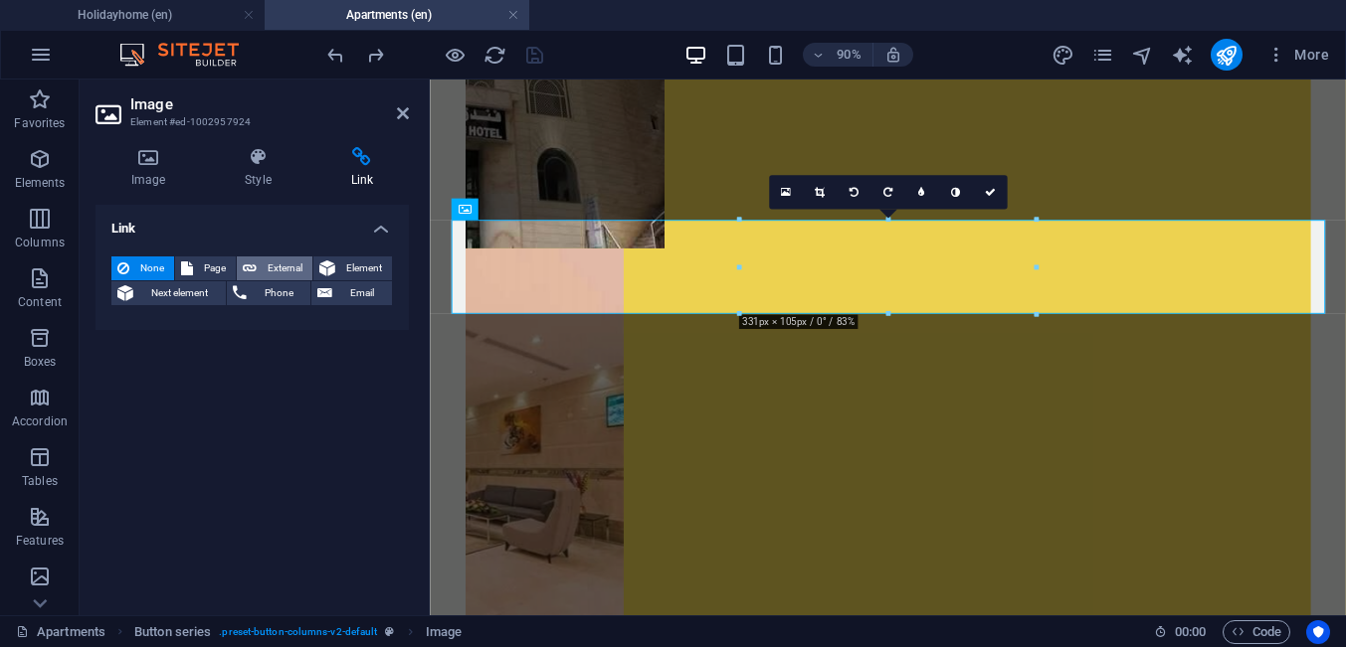
click at [272, 267] on span "External" at bounding box center [285, 269] width 44 height 24
select select "blank"
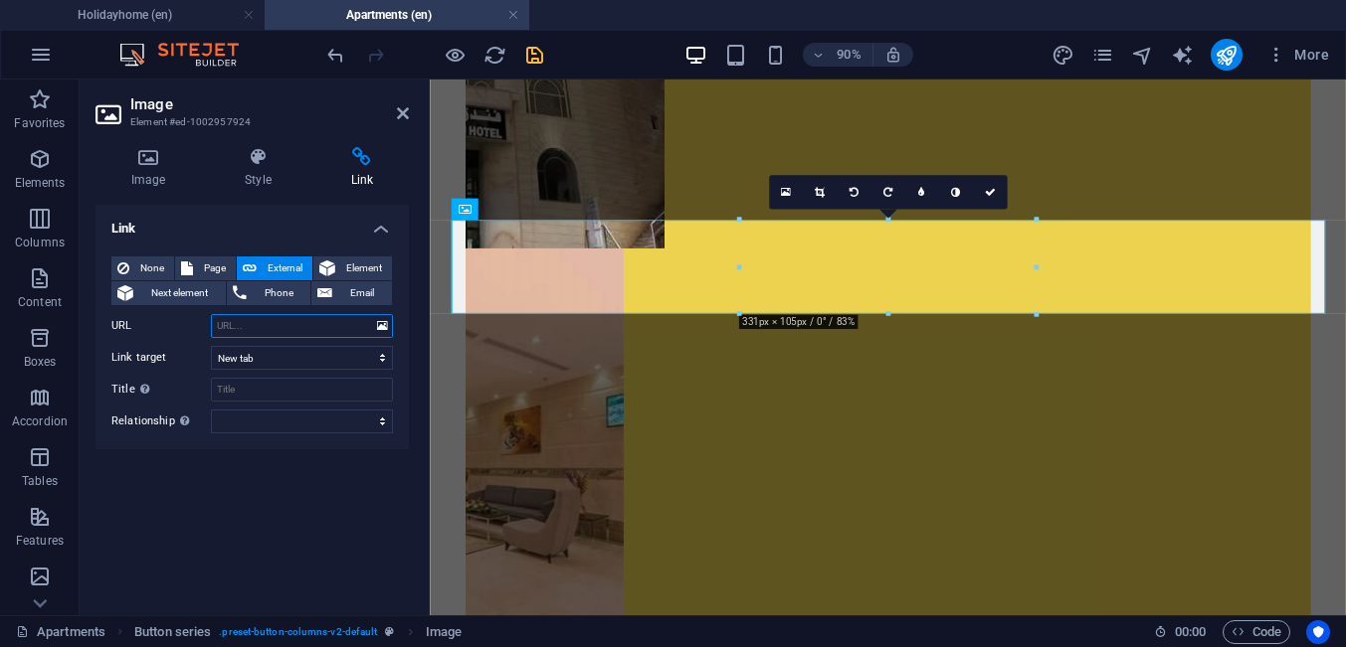
paste input "[URL][DOMAIN_NAME]"
type input "[URL][DOMAIN_NAME]"
click at [408, 119] on icon at bounding box center [403, 113] width 12 height 16
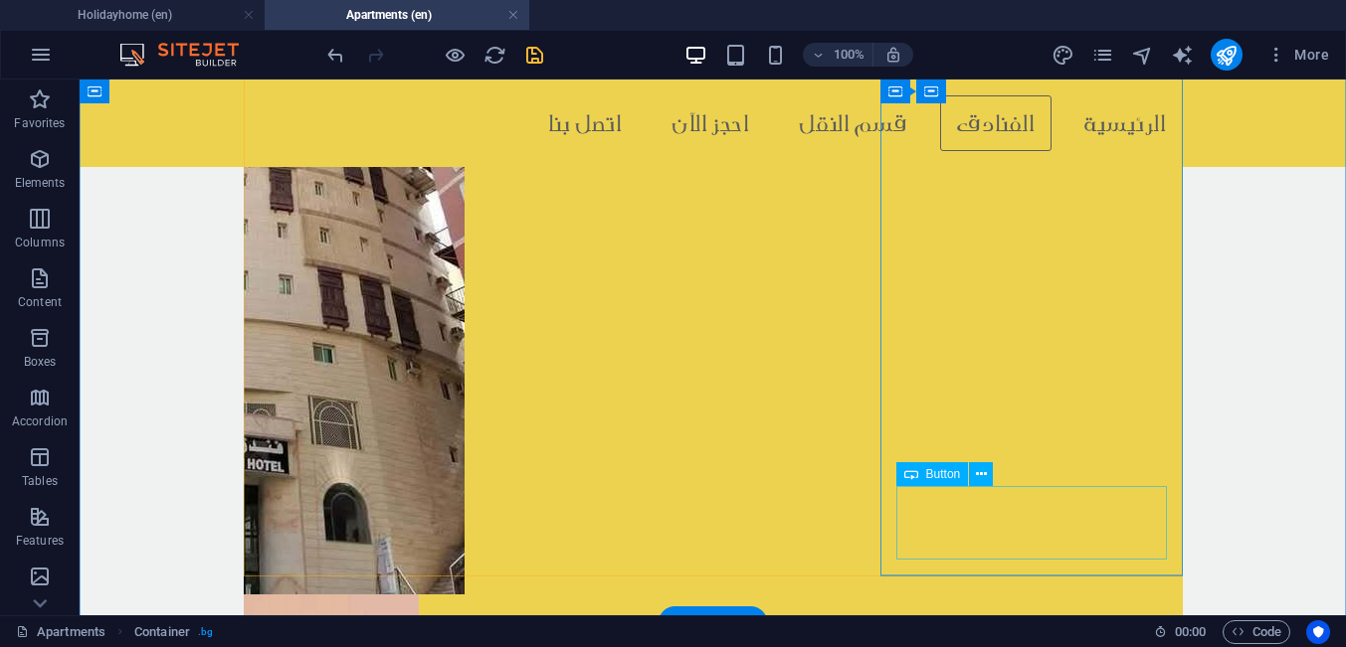
scroll to position [3026, 0]
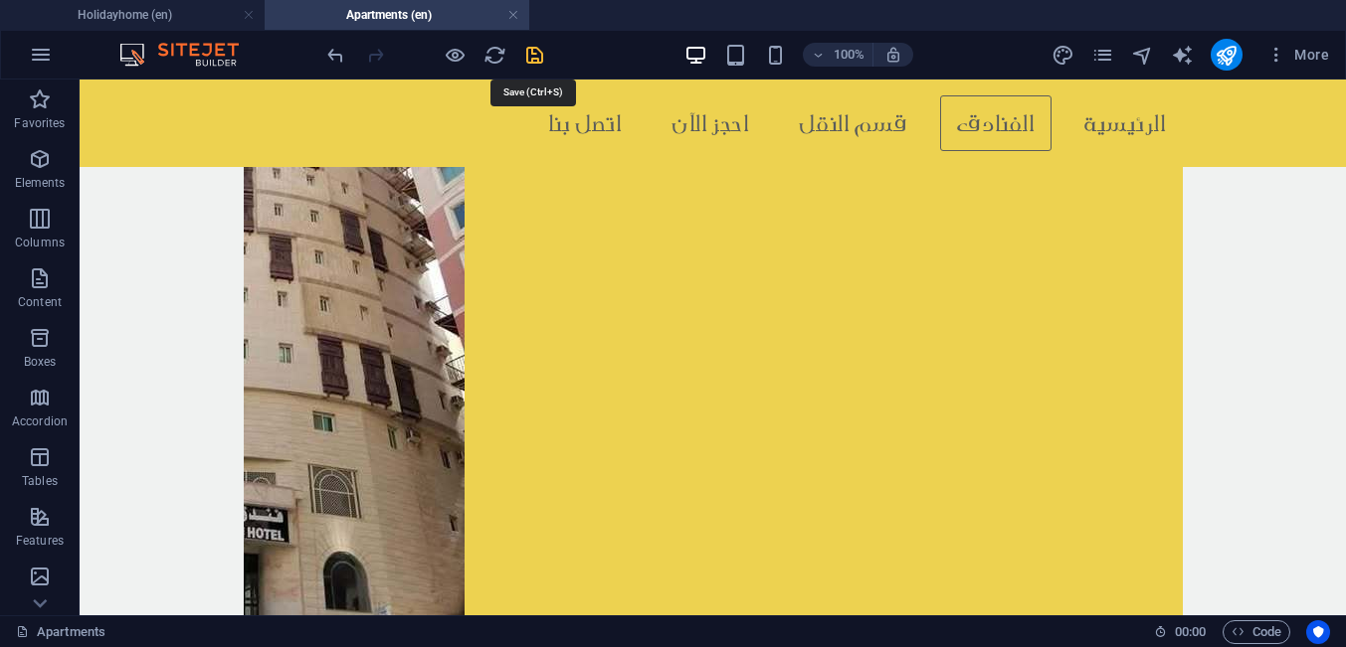
click at [532, 56] on icon "save" at bounding box center [534, 55] width 23 height 23
checkbox input "false"
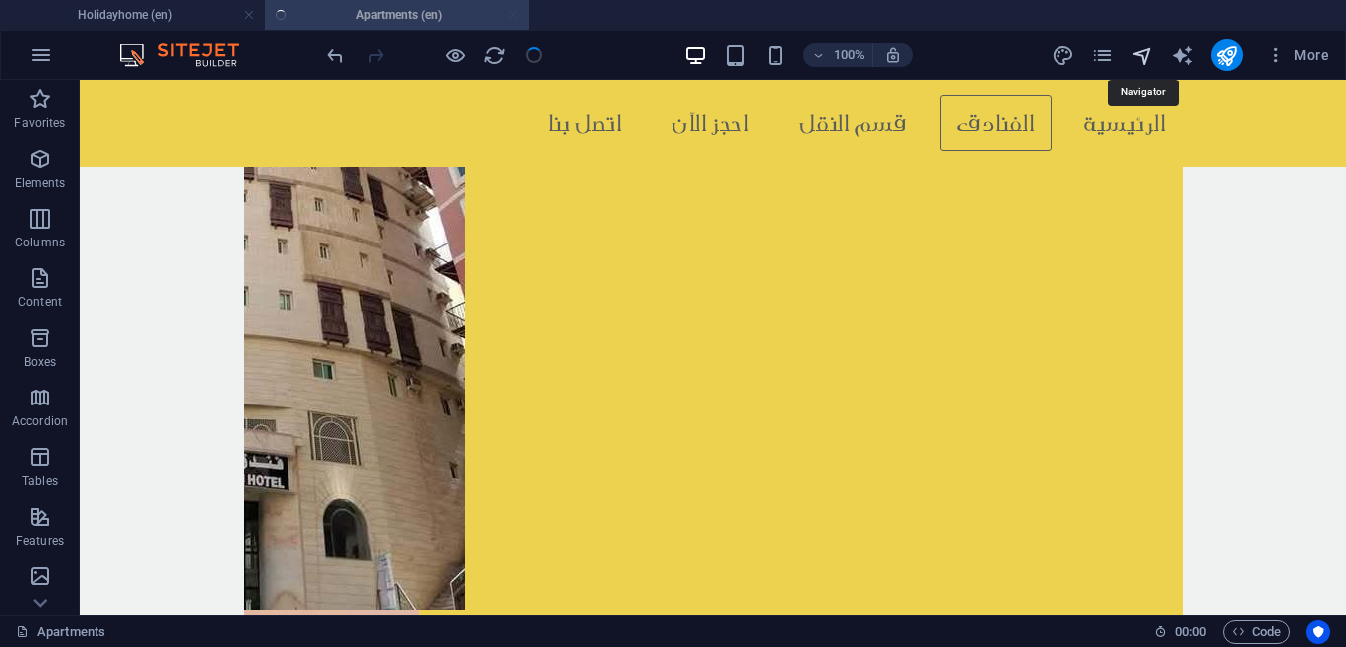
click at [1148, 55] on icon "navigator" at bounding box center [1142, 55] width 23 height 23
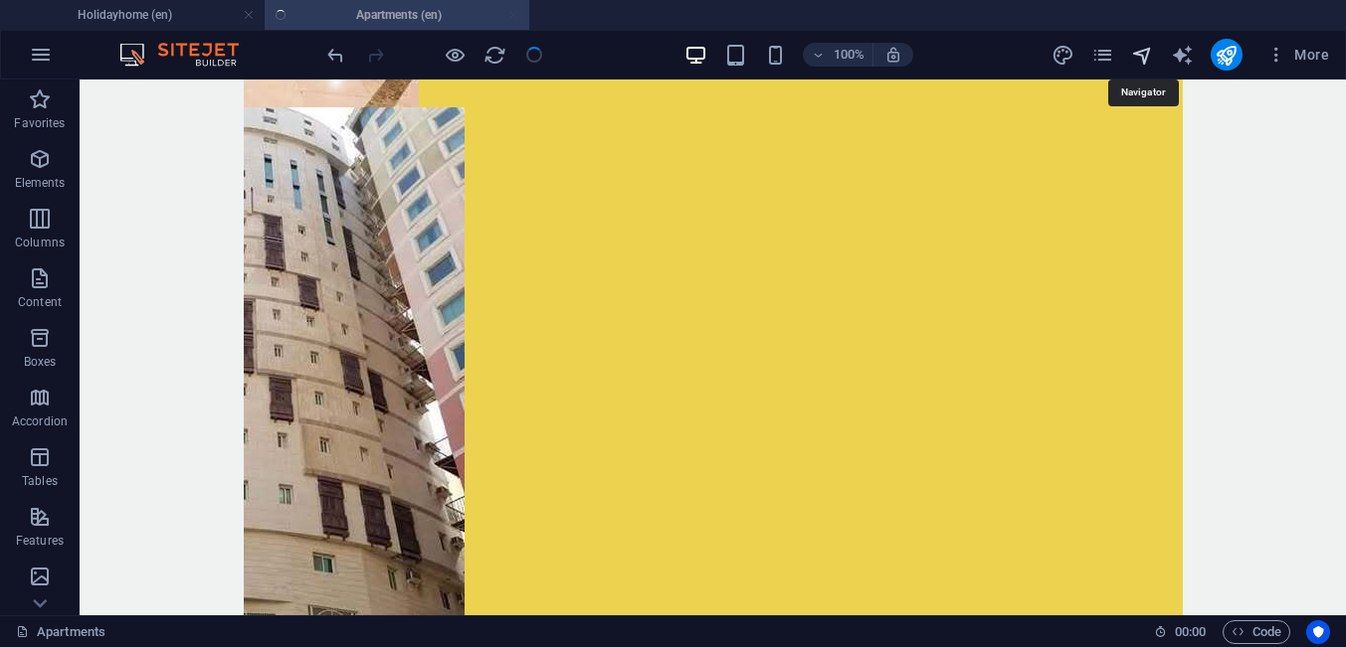
select select "17785438-en"
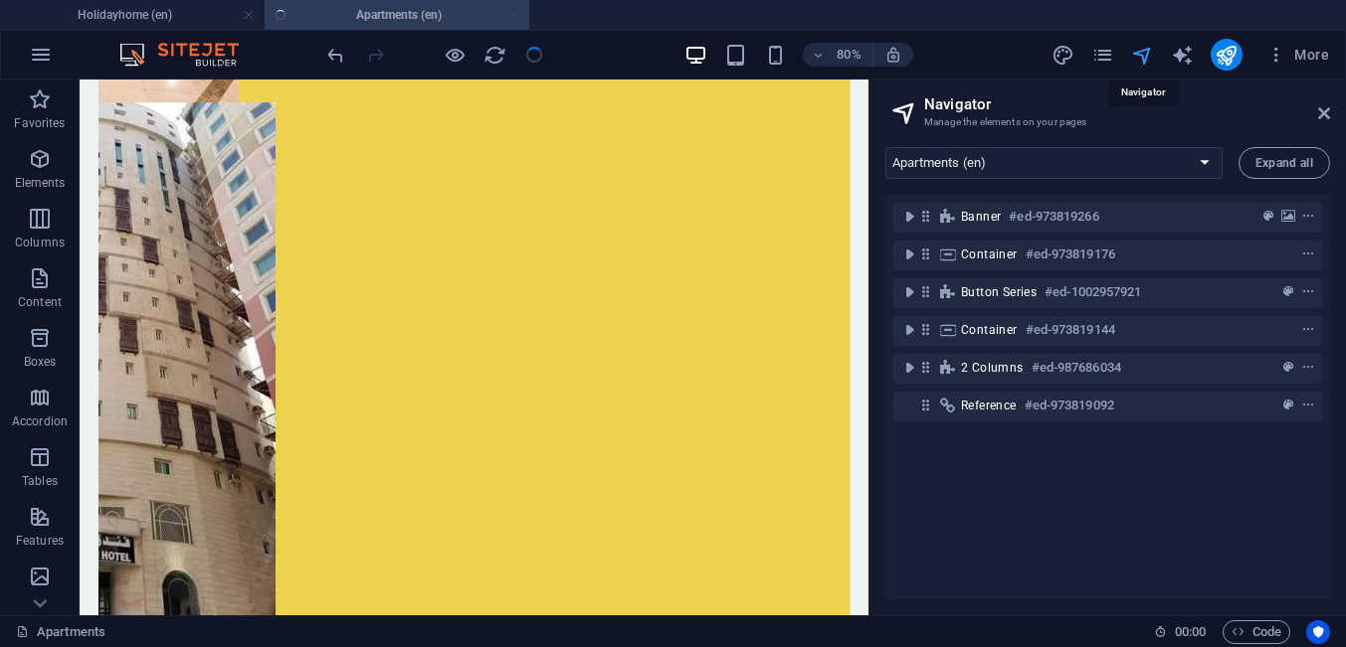
click at [1151, 54] on icon "navigator" at bounding box center [1142, 55] width 23 height 23
click at [1325, 119] on icon at bounding box center [1324, 113] width 12 height 16
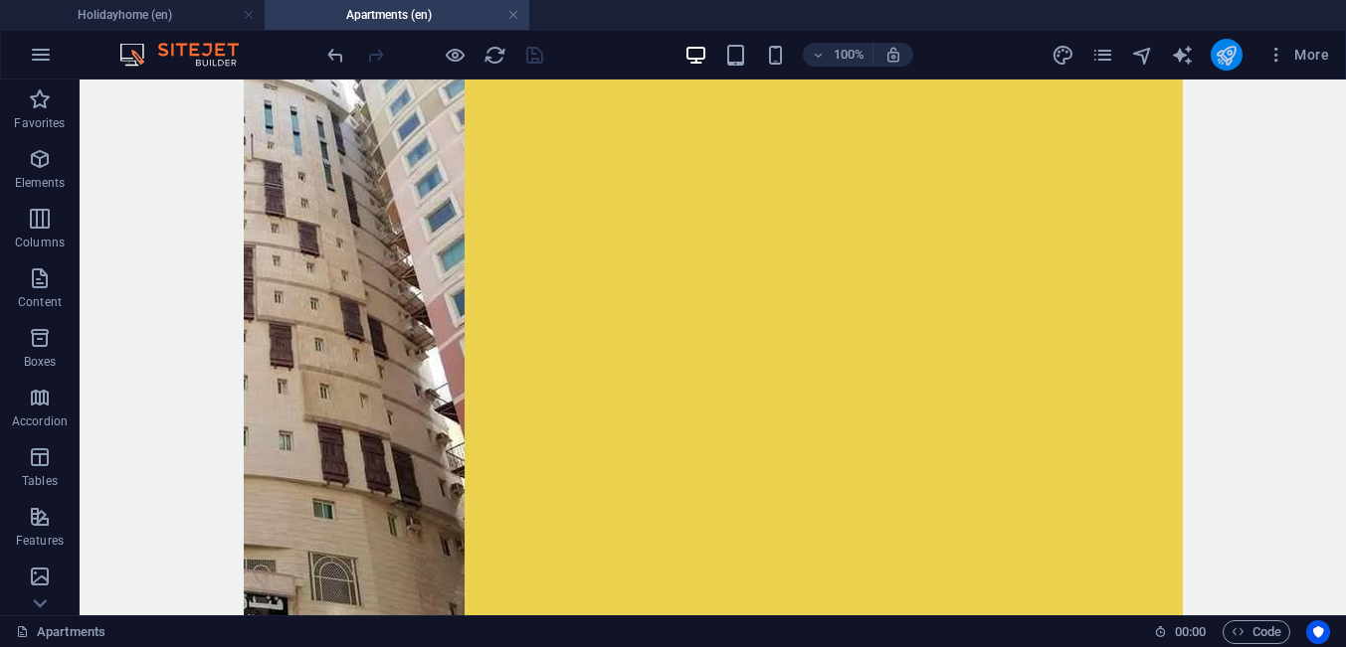
click at [1224, 58] on icon "publish" at bounding box center [1225, 55] width 23 height 23
